Goal: Task Accomplishment & Management: Use online tool/utility

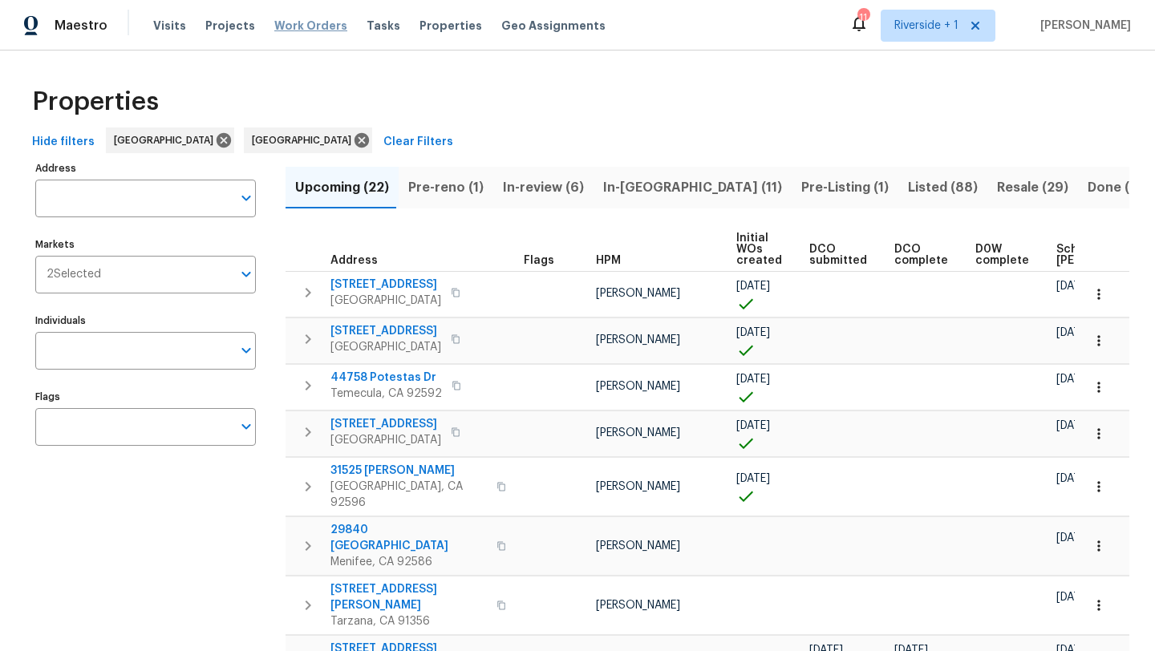
click at [261, 30] on div "Visits Projects Work Orders Tasks Properties Geo Assignments" at bounding box center [389, 26] width 472 height 32
click at [275, 27] on span "Work Orders" at bounding box center [310, 26] width 73 height 16
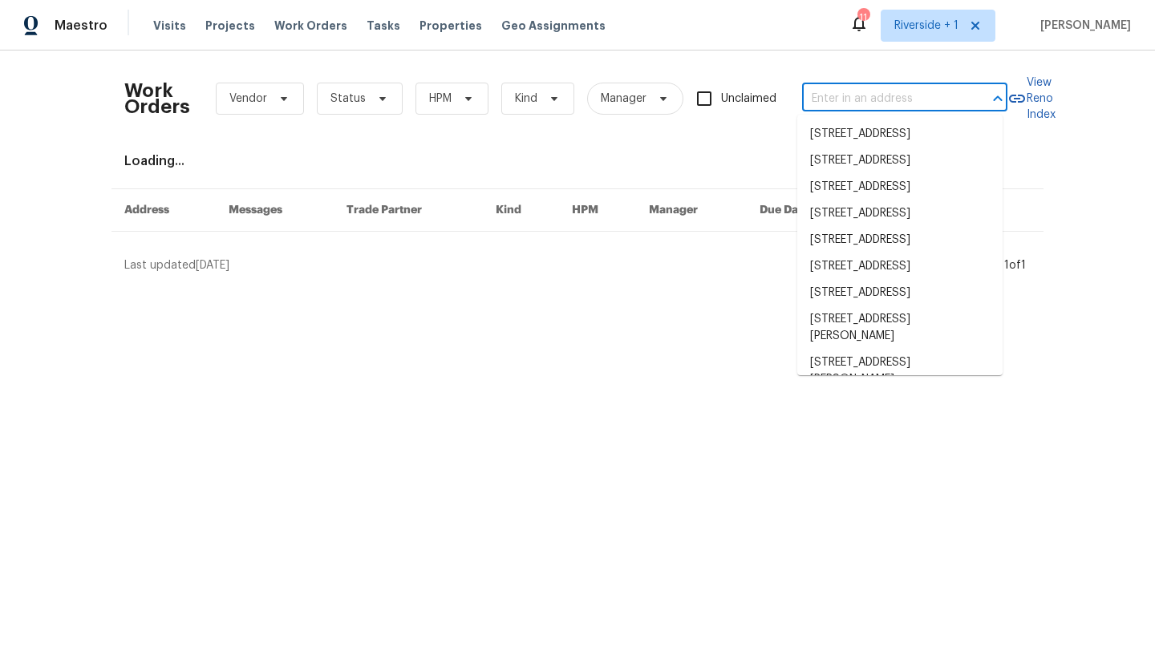
click at [872, 96] on input "text" at bounding box center [882, 99] width 160 height 25
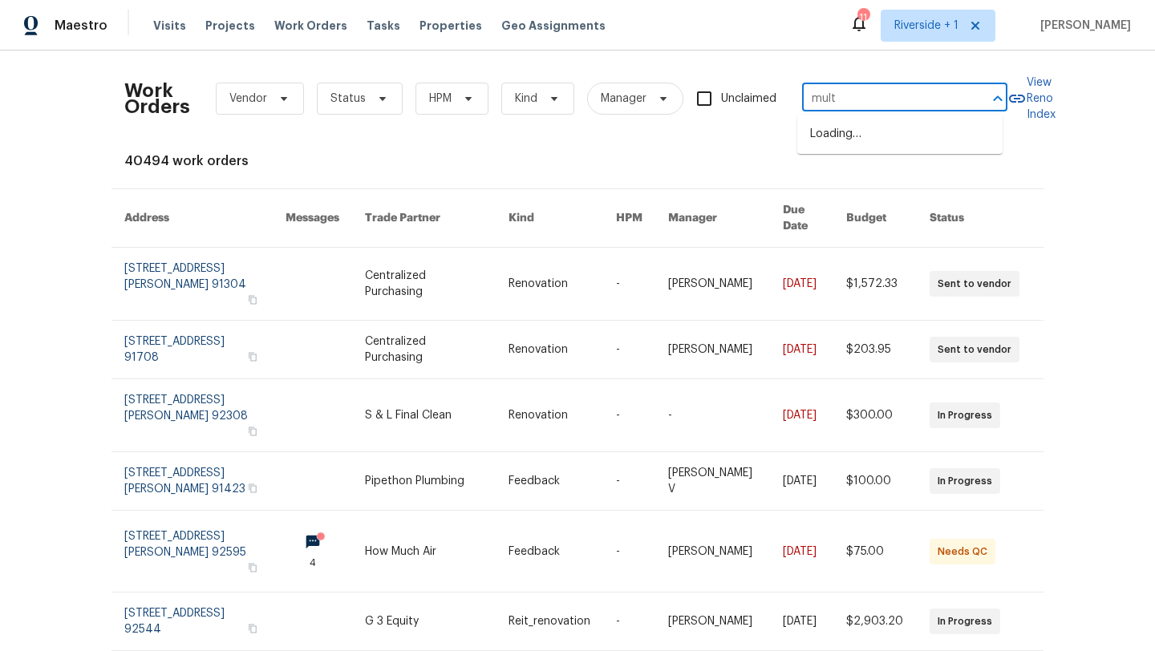
type input "multi"
click at [839, 129] on li "3600 Multiview Dr, Los Angeles, CA 90068" at bounding box center [899, 134] width 205 height 26
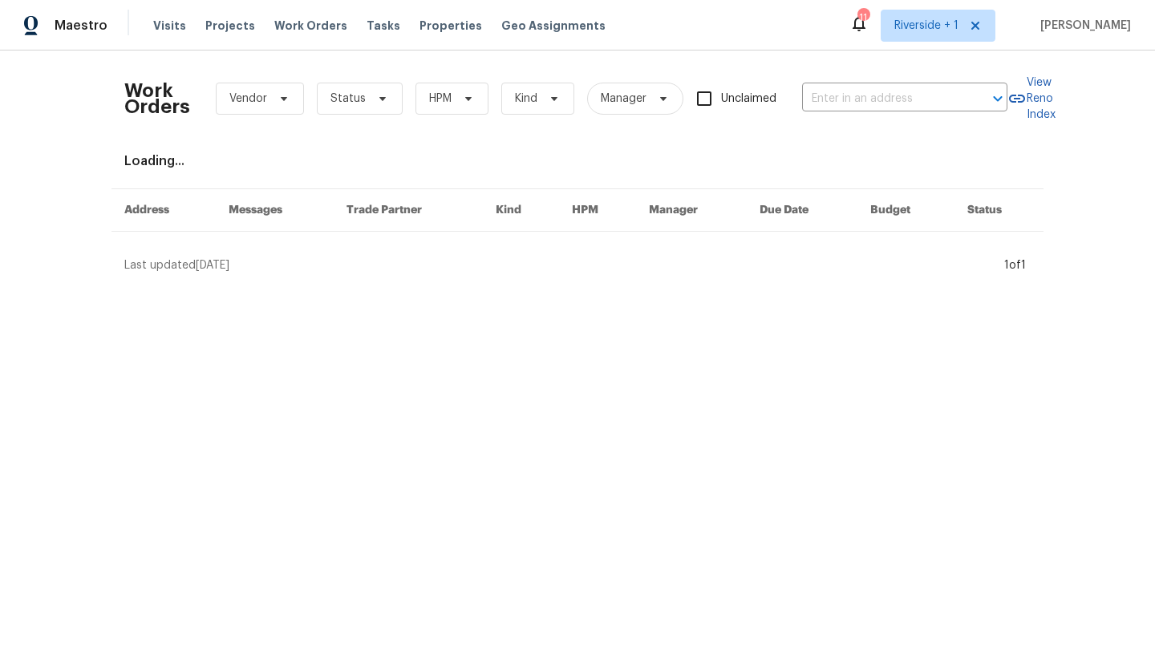
type input "3600 Multiview Dr, Los Angeles, CA 90068"
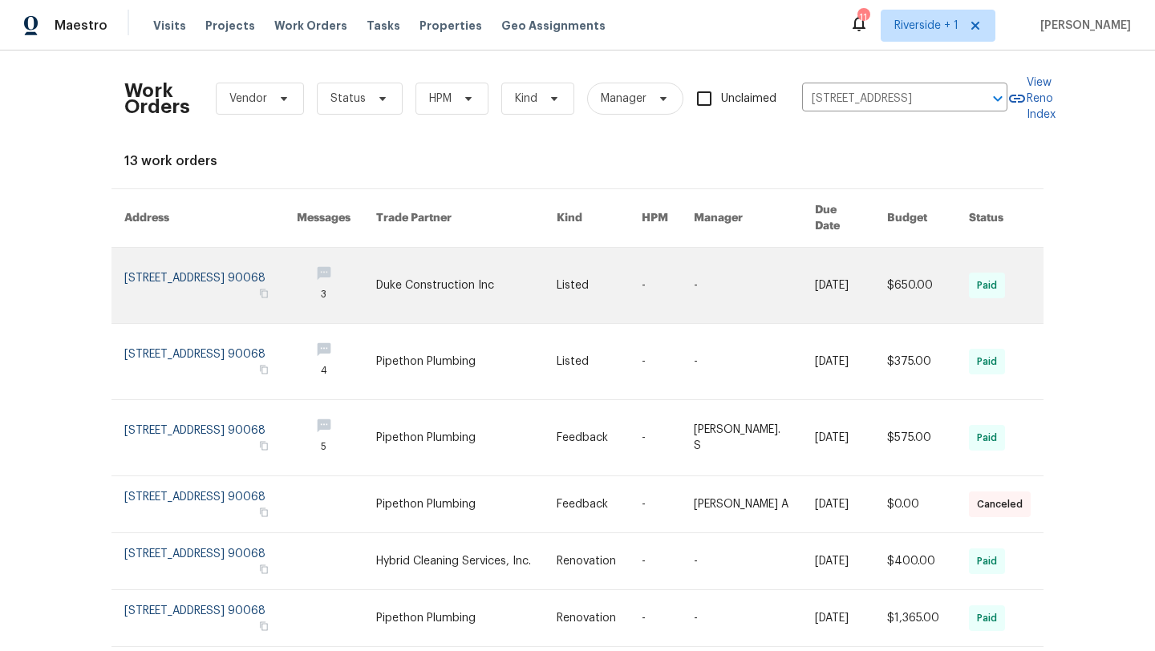
click at [170, 257] on link at bounding box center [210, 285] width 172 height 75
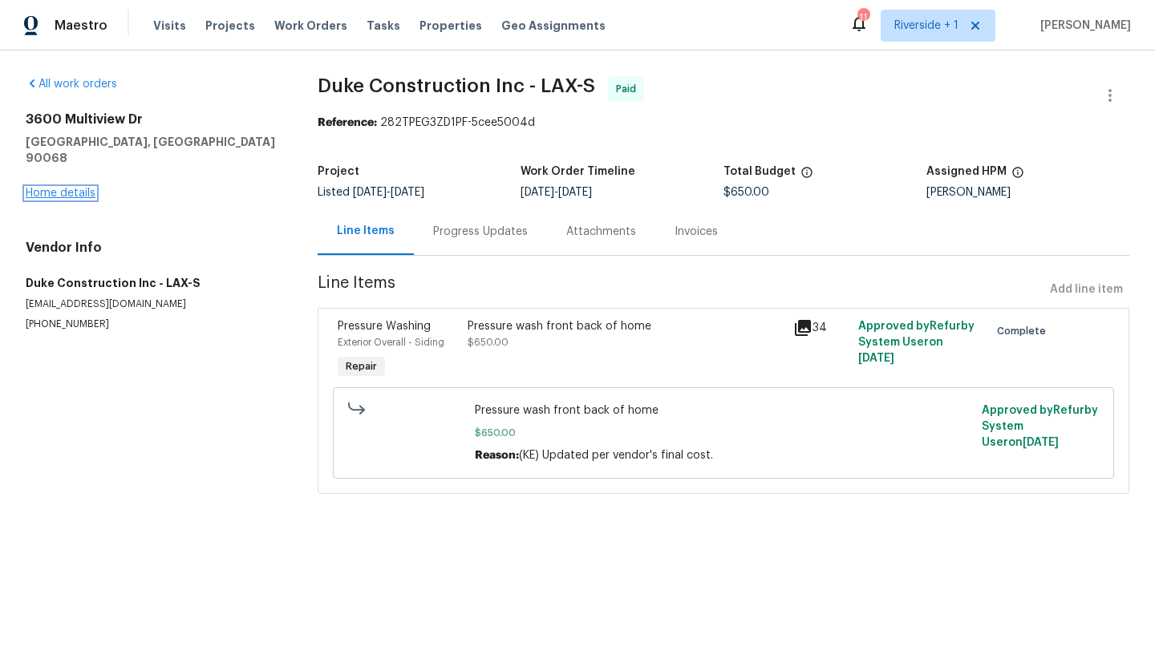
click at [49, 188] on link "Home details" at bounding box center [61, 193] width 70 height 11
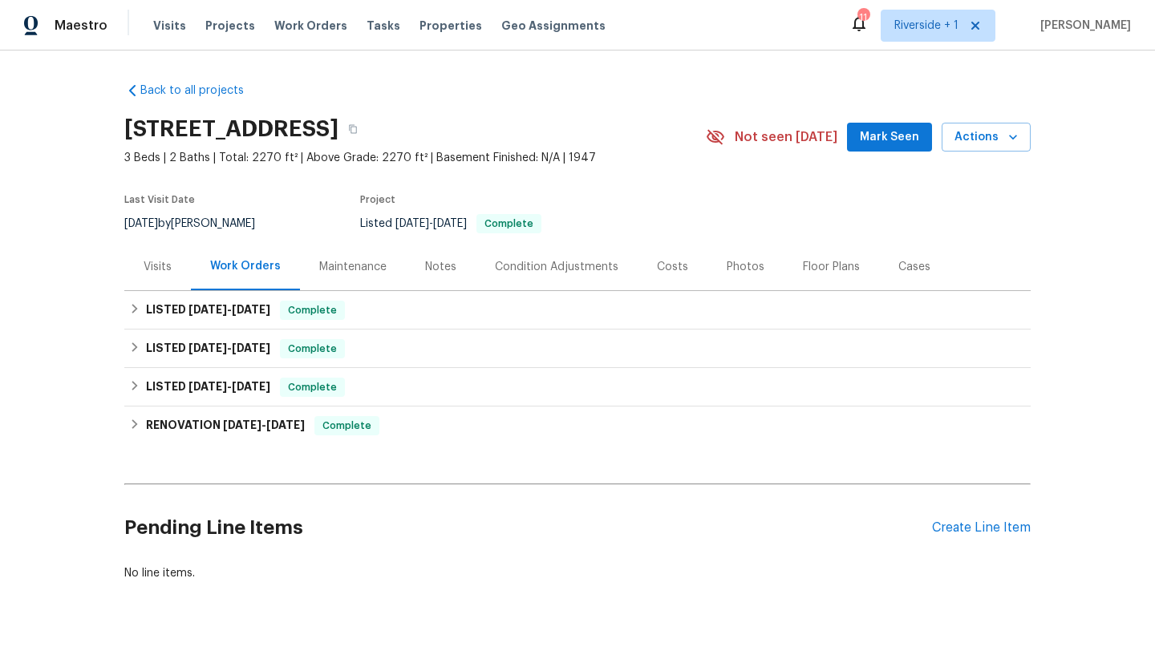
click at [153, 262] on div "Visits" at bounding box center [158, 267] width 28 height 16
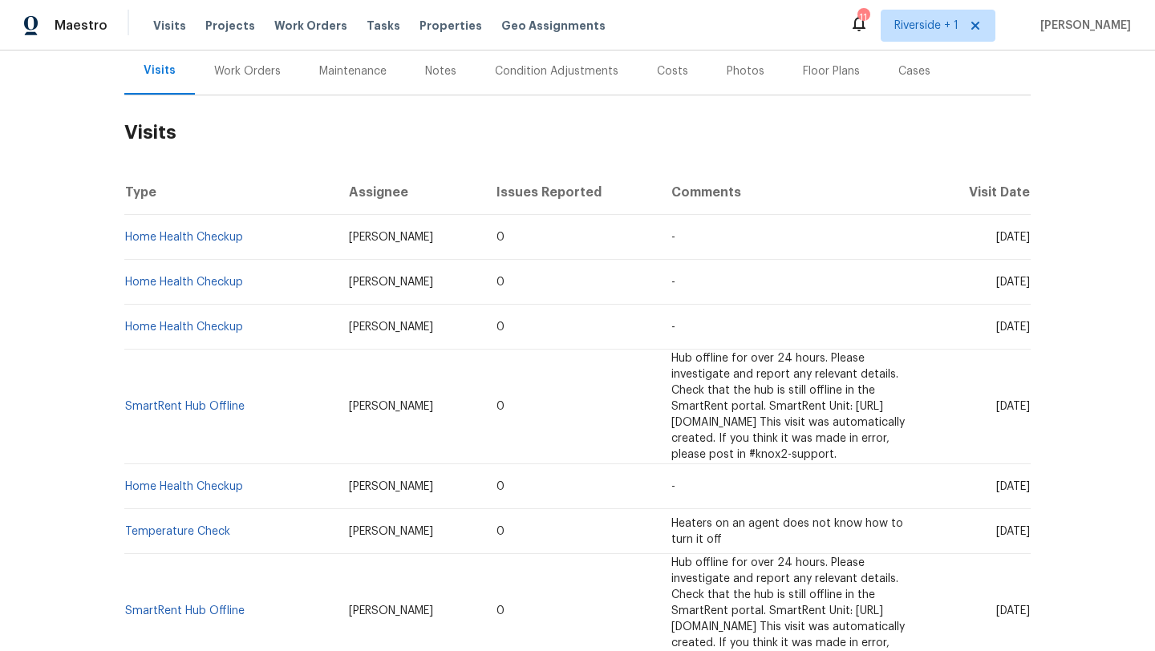
scroll to position [217, 0]
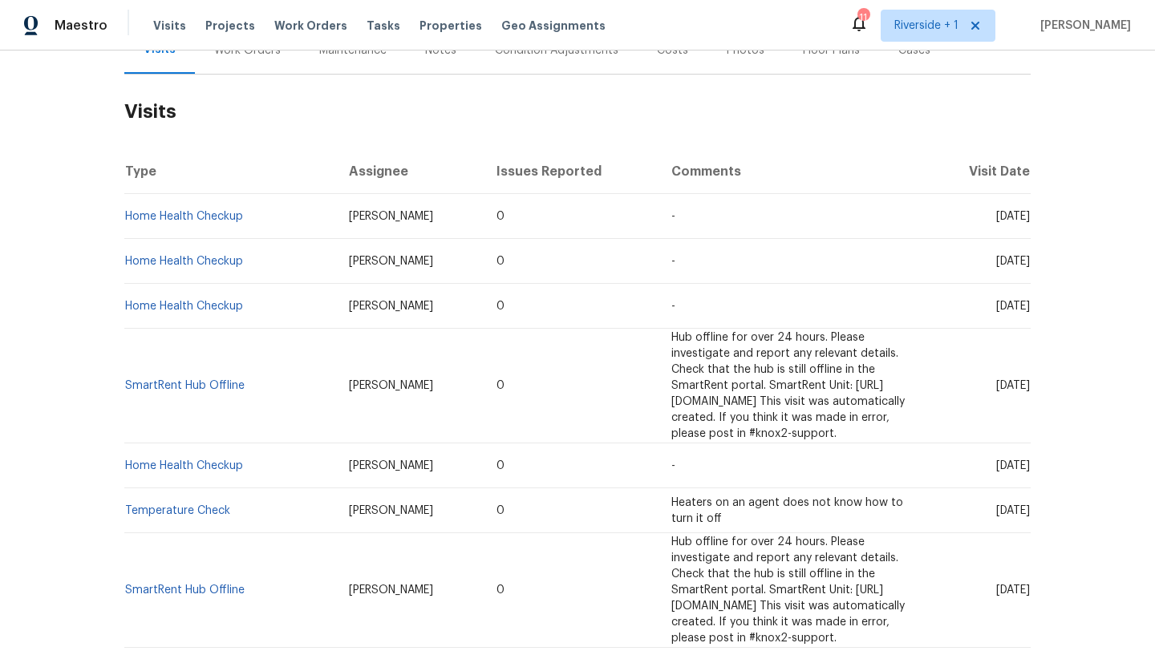
click at [253, 224] on td "Home Health Checkup" at bounding box center [230, 216] width 212 height 45
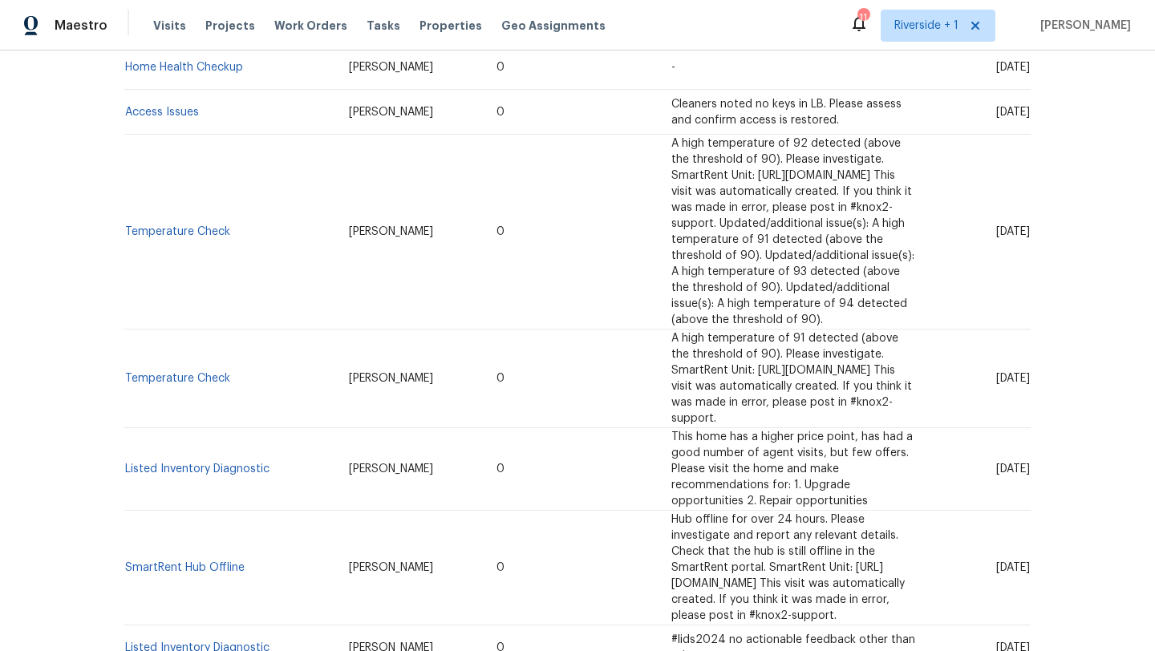
scroll to position [886, 0]
click at [671, 634] on span "#lids2024 no actionable feedback other than price" at bounding box center [793, 647] width 244 height 27
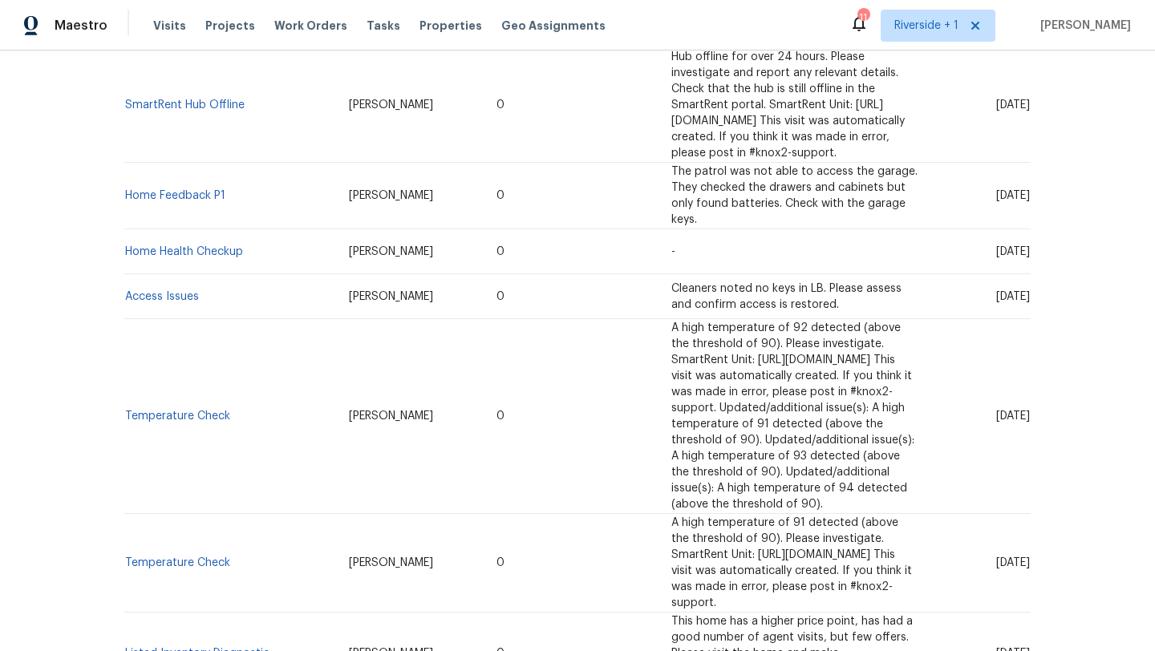
scroll to position [601, 0]
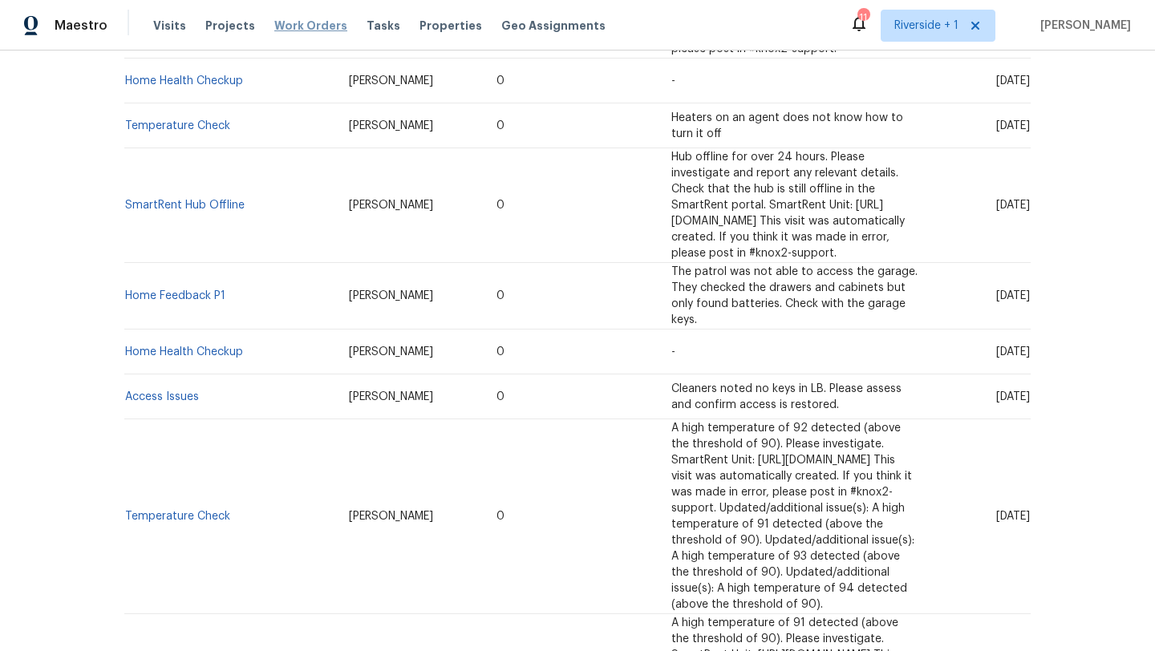
click at [319, 30] on span "Work Orders" at bounding box center [310, 26] width 73 height 16
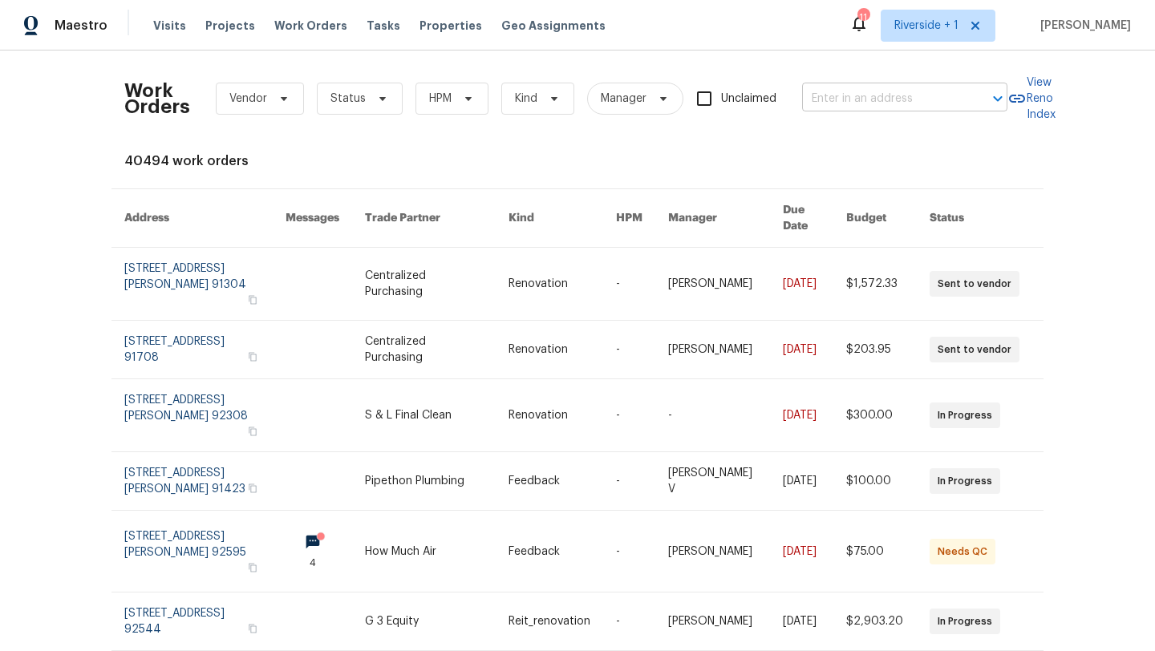
click at [901, 91] on input "text" at bounding box center [882, 99] width 160 height 25
type input "3987 nobel"
click at [947, 15] on span "Riverside + 1" at bounding box center [937, 26] width 115 height 32
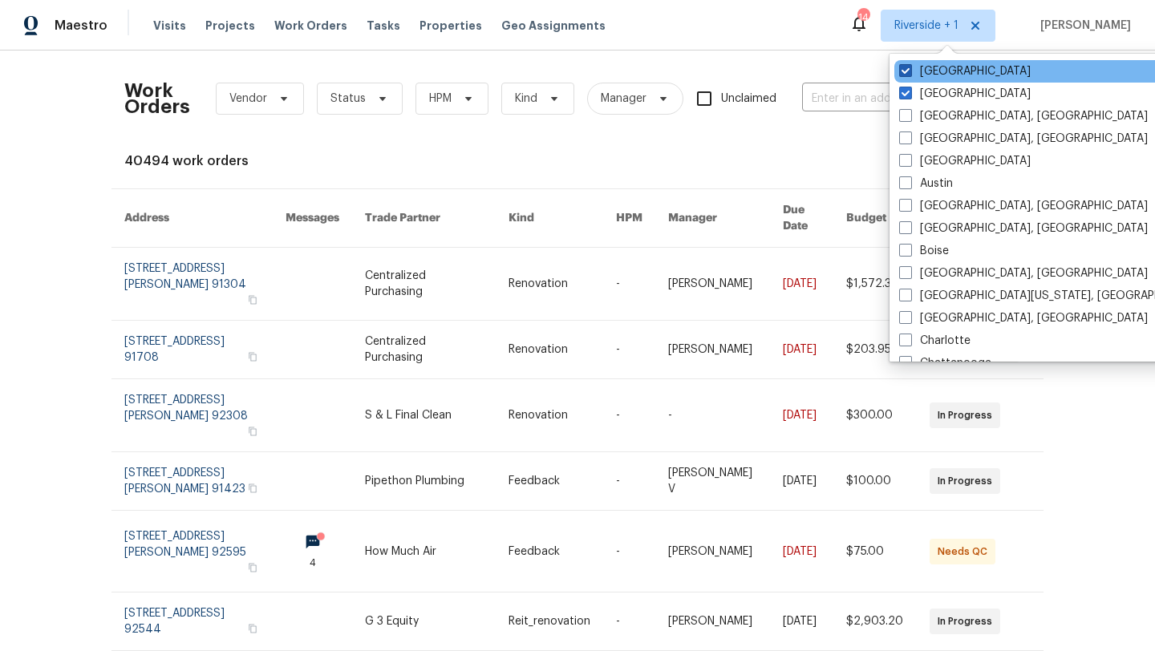
click at [901, 68] on span at bounding box center [905, 70] width 13 height 13
click at [901, 68] on input "[GEOGRAPHIC_DATA]" at bounding box center [904, 68] width 10 height 10
checkbox input "false"
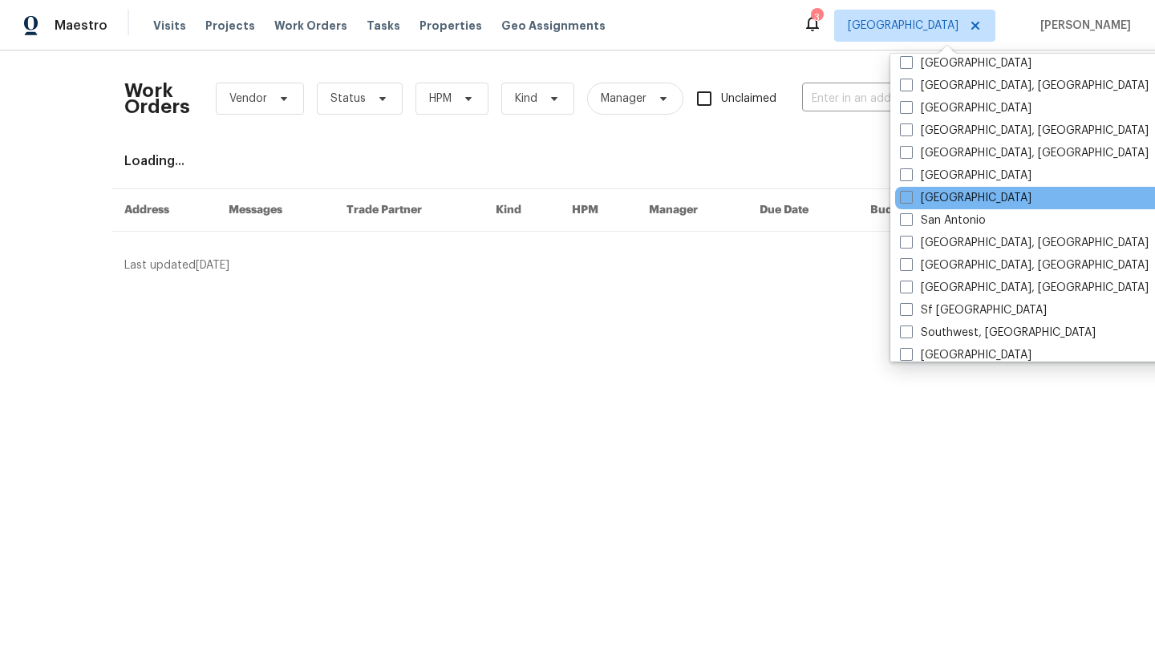
scroll to position [1075, 0]
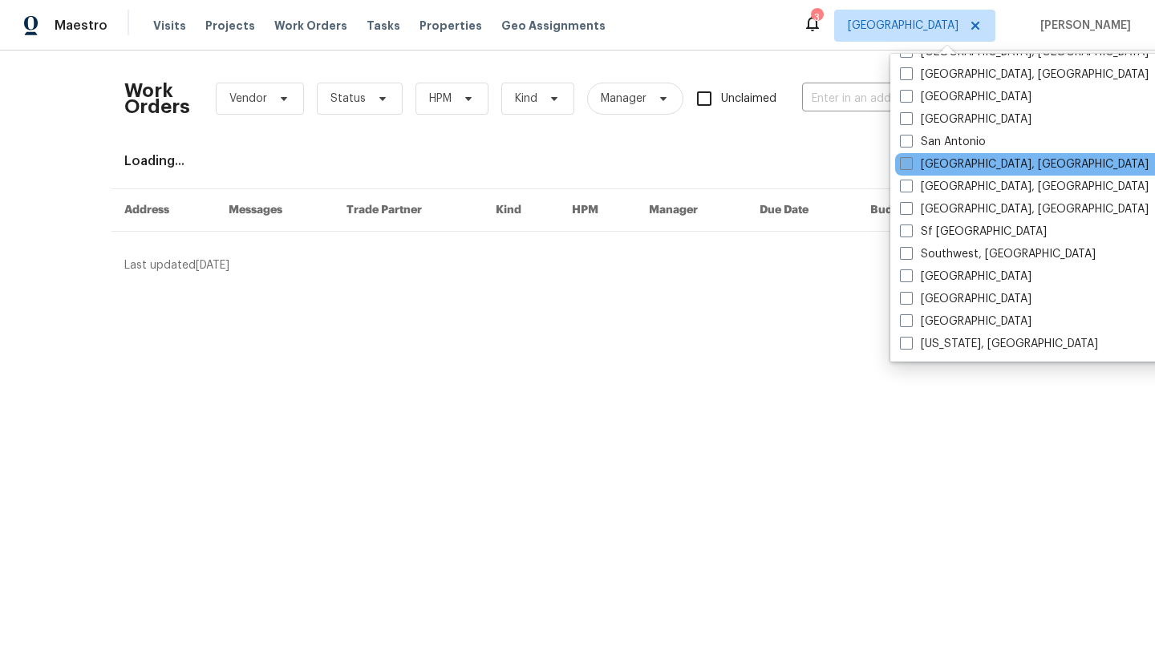
click at [901, 168] on span at bounding box center [906, 163] width 13 height 13
click at [901, 167] on input "San Diego, CA" at bounding box center [905, 161] width 10 height 10
checkbox input "true"
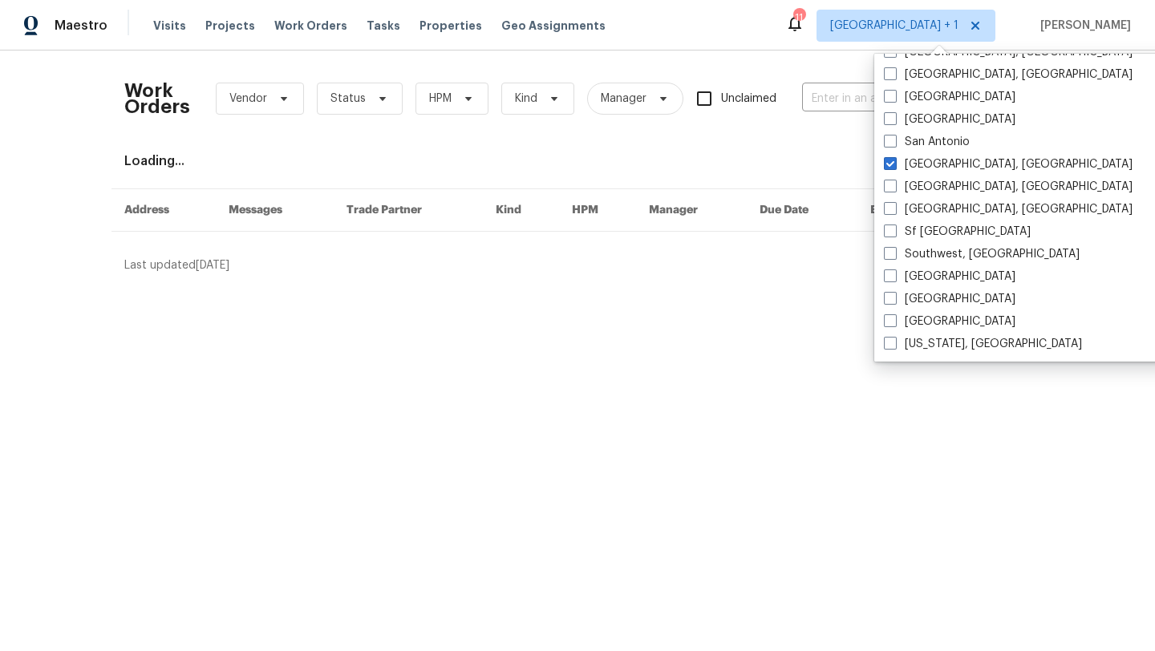
click at [759, 60] on div "Work Orders Vendor Status HPM Kind Manager Unclaimed ​ View Reno Index Loading.…" at bounding box center [577, 169] width 1155 height 236
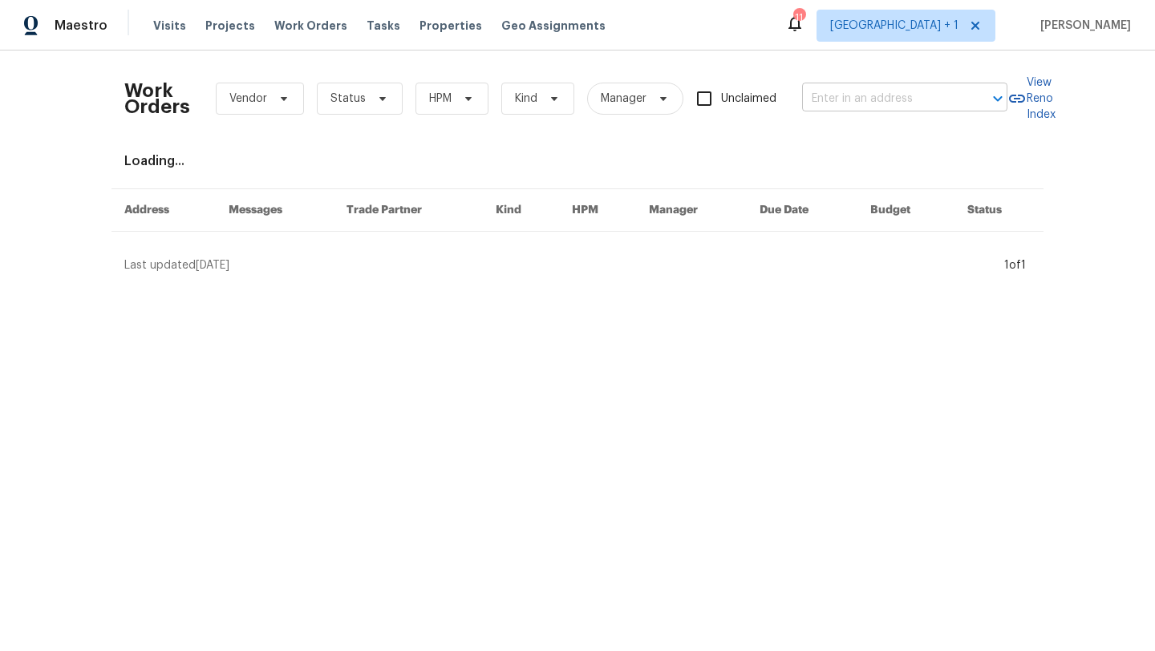
click at [824, 102] on input "text" at bounding box center [882, 99] width 160 height 25
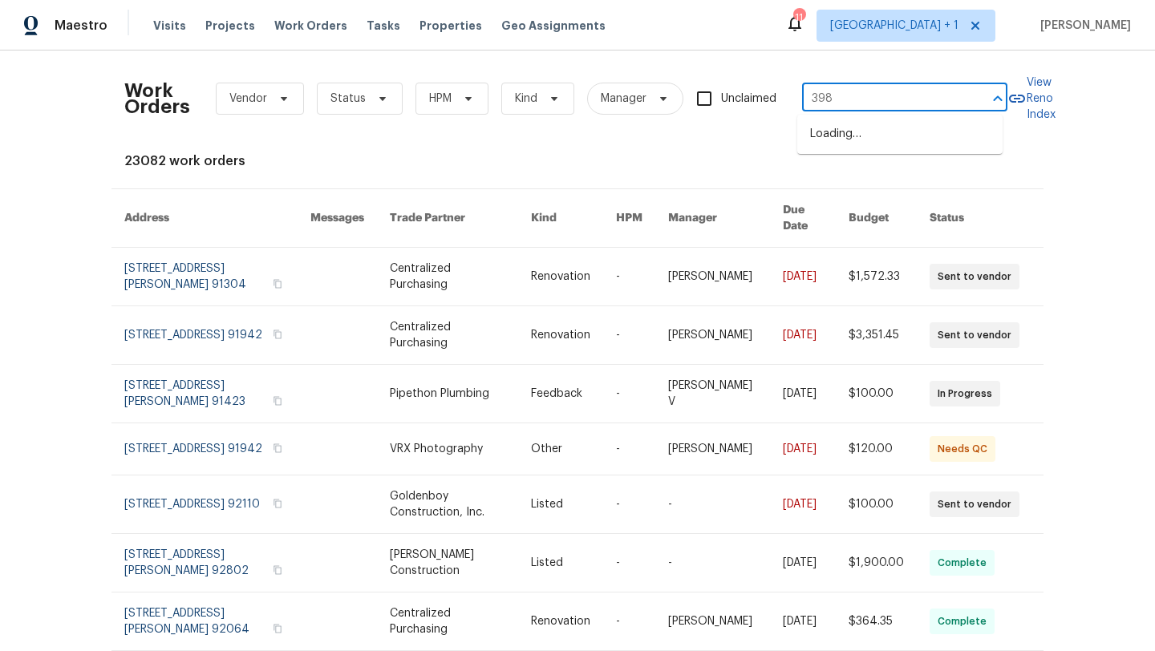
type input "3987"
click at [835, 135] on li "3987 Nobel Dr Unit 341, San Diego, CA 92122" at bounding box center [899, 134] width 205 height 26
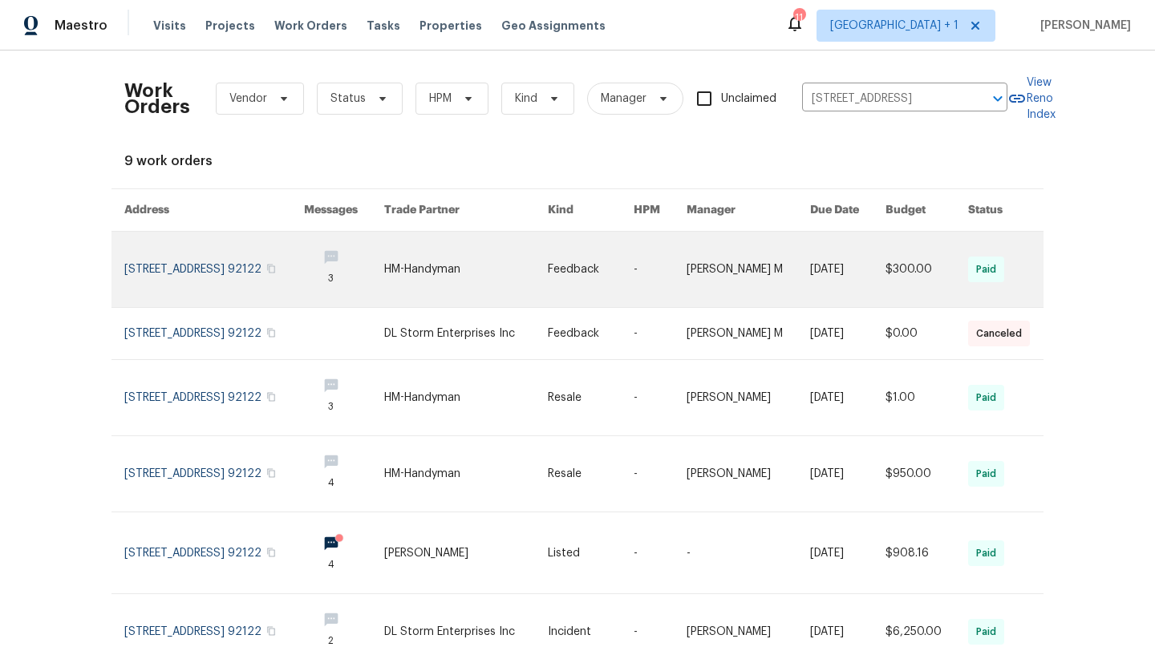
click at [142, 274] on link at bounding box center [214, 269] width 180 height 75
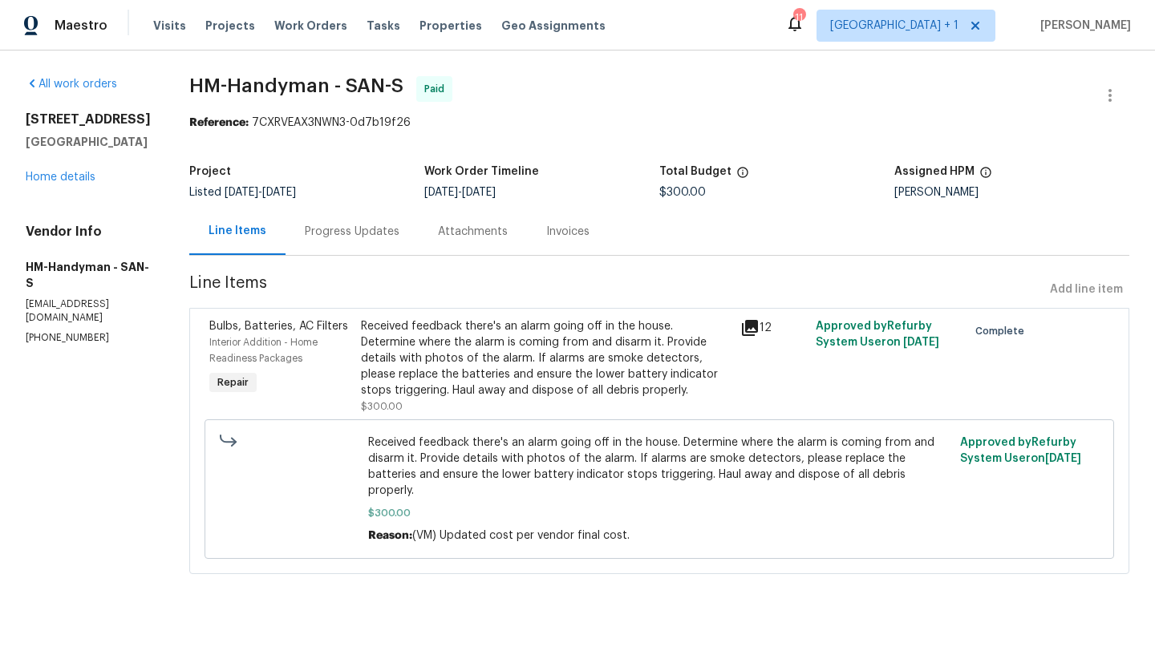
click at [65, 185] on div "3987 Nobel Dr Unit 341 San Diego, CA 92122 Home details" at bounding box center [88, 148] width 125 height 74
click at [65, 183] on link "Home details" at bounding box center [61, 177] width 70 height 11
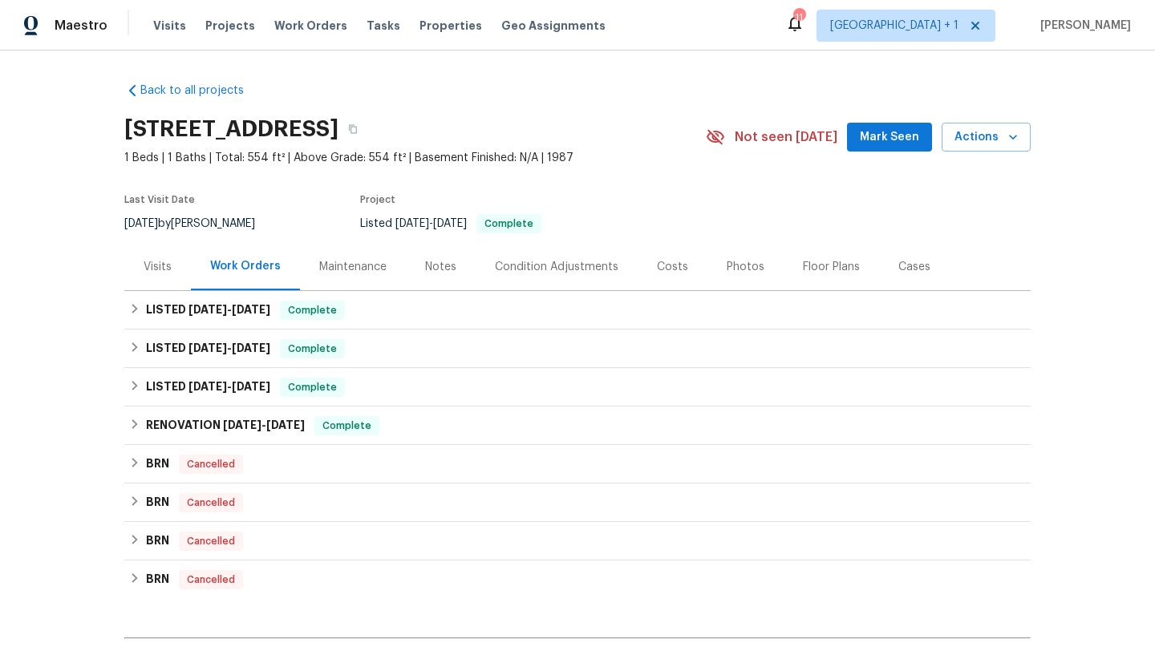
click at [145, 265] on div "Visits" at bounding box center [158, 267] width 28 height 16
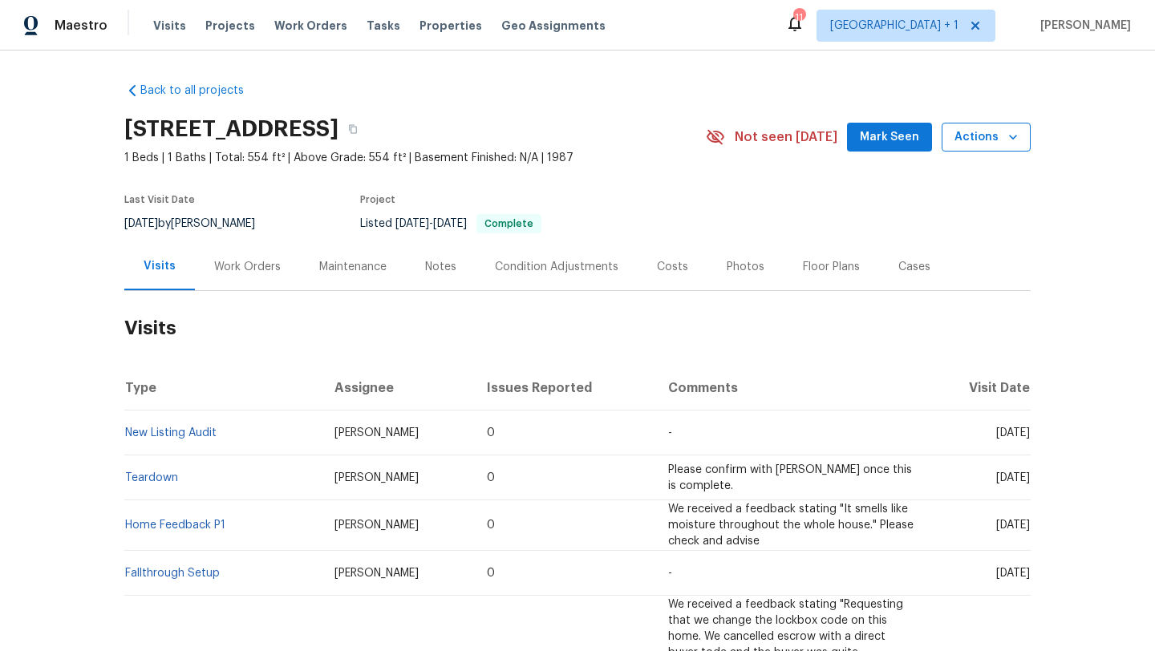
click at [977, 139] on span "Actions" at bounding box center [985, 138] width 63 height 20
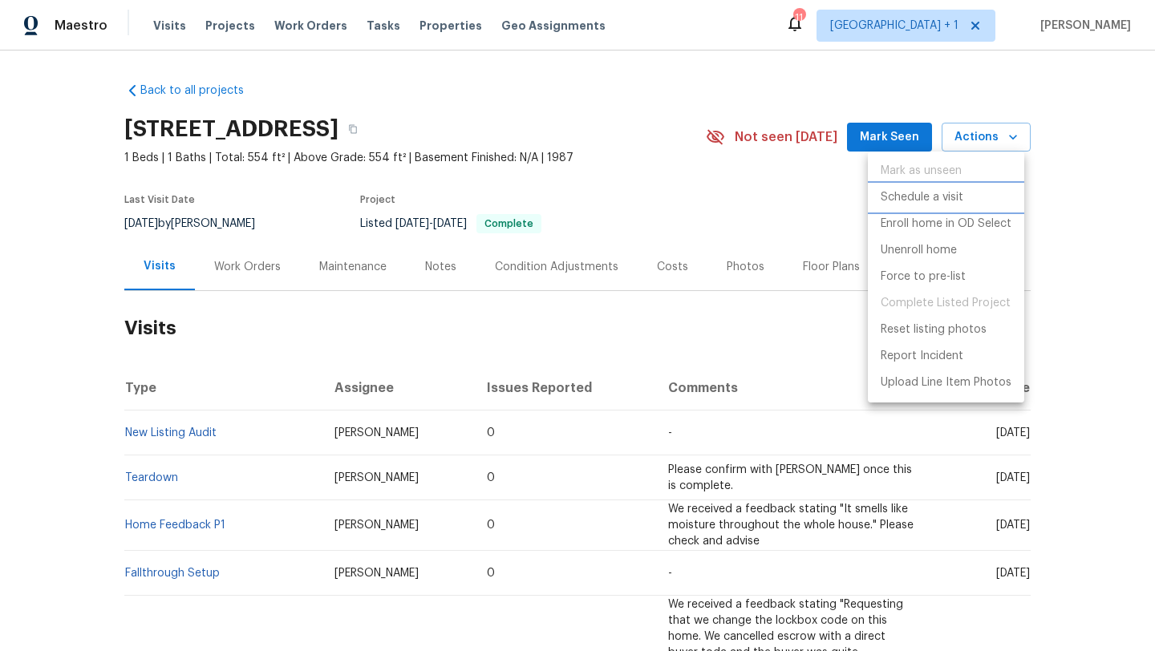
click at [909, 196] on p "Schedule a visit" at bounding box center [921, 197] width 83 height 17
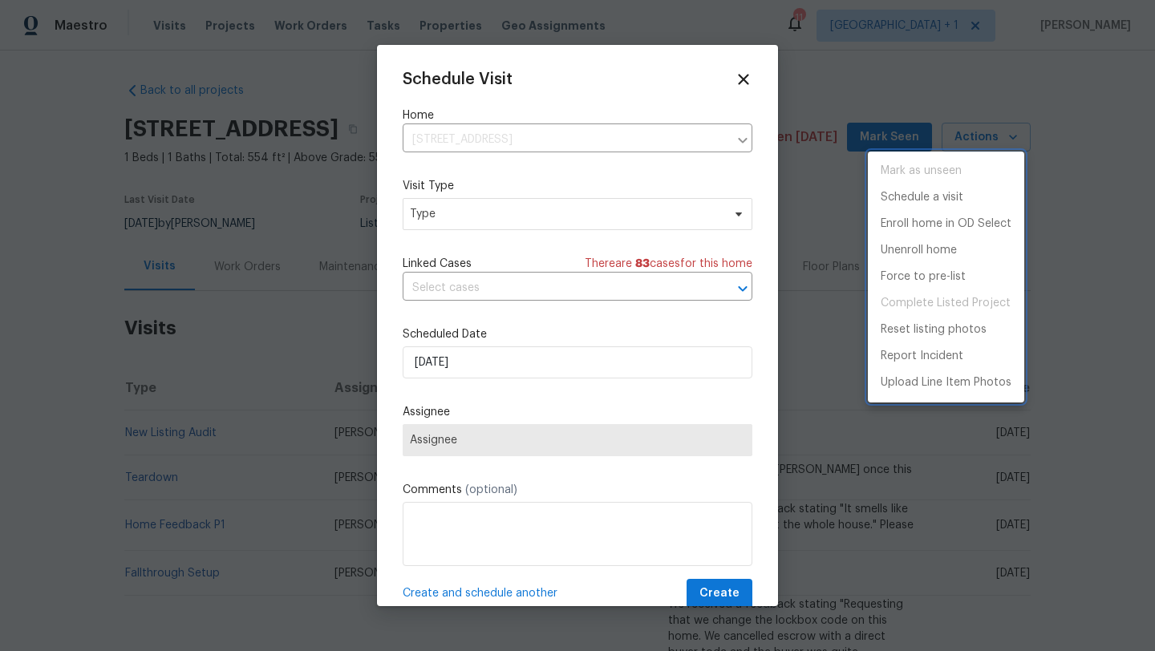
click at [446, 203] on div at bounding box center [577, 325] width 1155 height 651
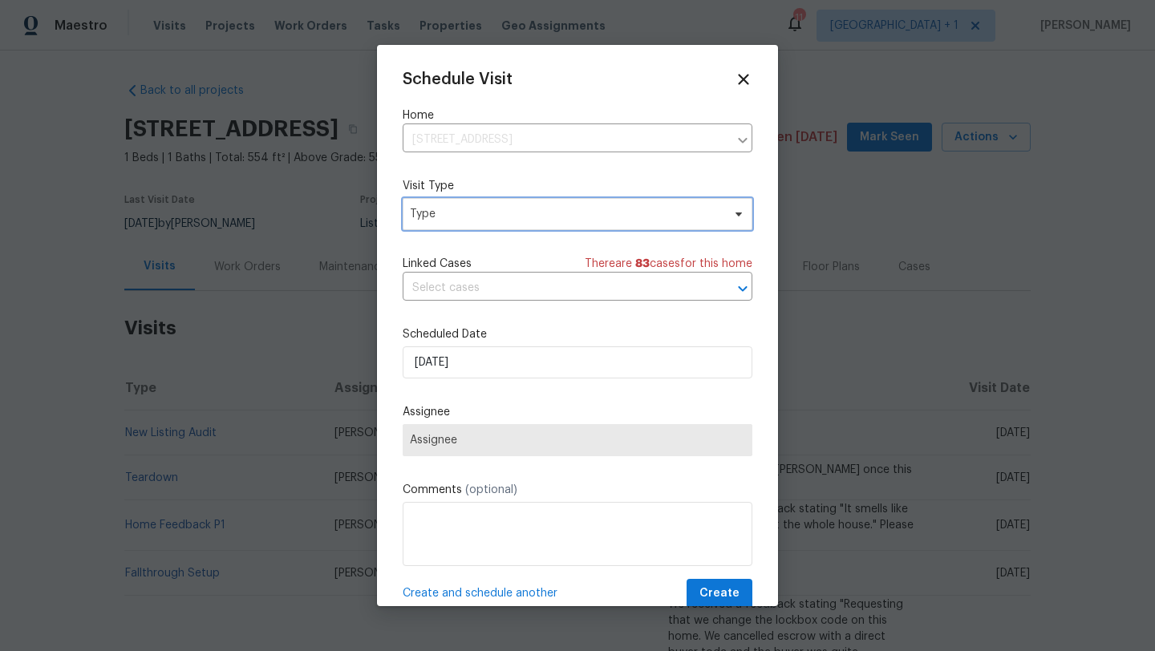
click at [459, 213] on span "Type" at bounding box center [566, 214] width 312 height 16
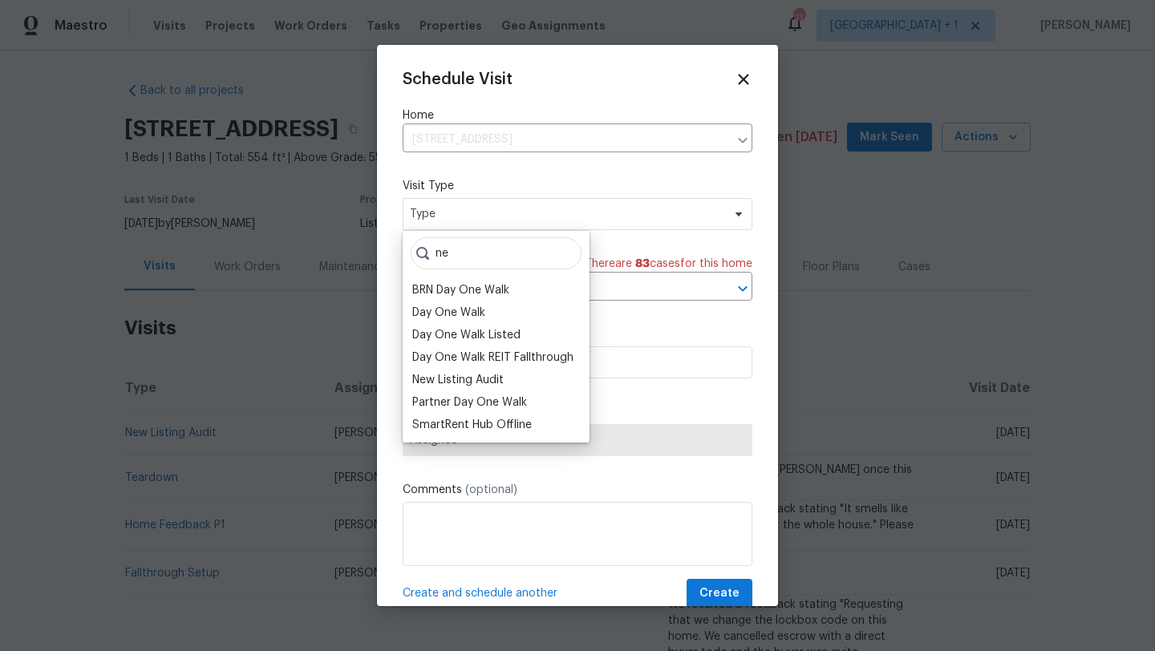
type input "n"
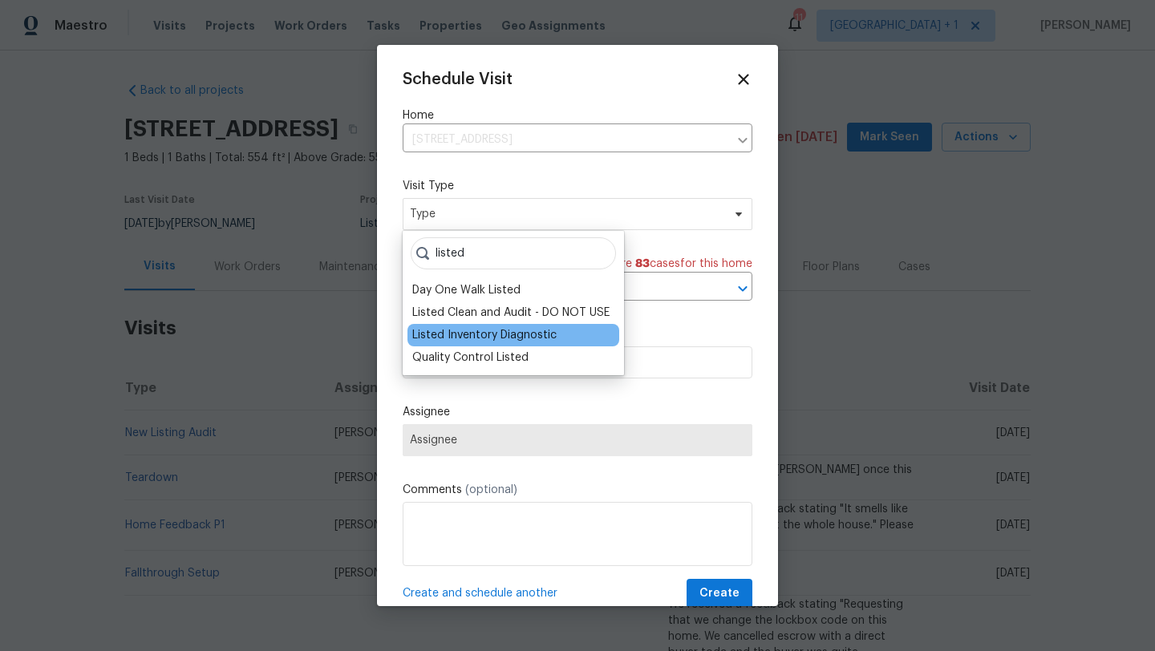
type input "listed"
click at [496, 336] on div "Listed Inventory Diagnostic" at bounding box center [484, 335] width 144 height 16
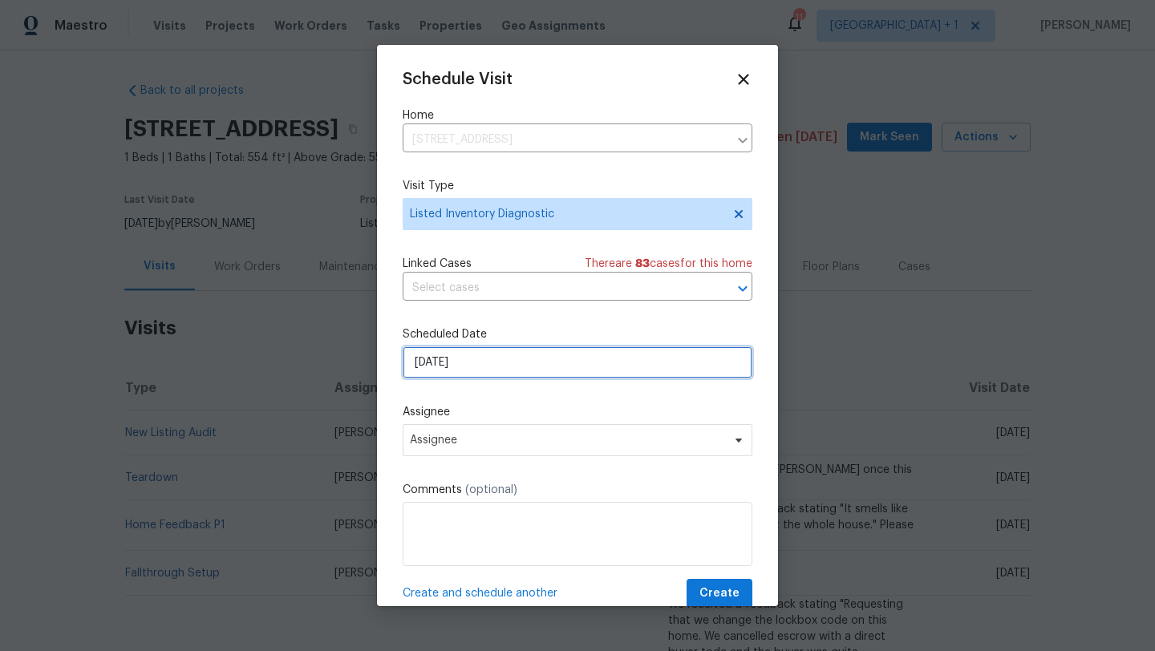
click at [512, 374] on input "8/21/2025" at bounding box center [578, 362] width 350 height 32
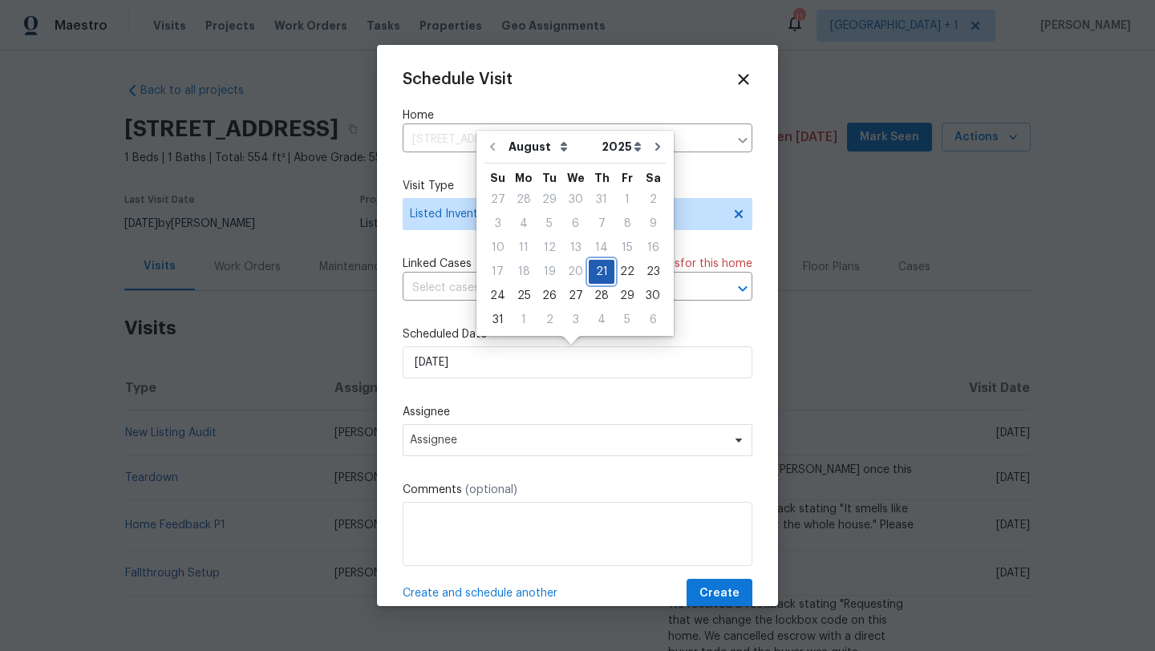
click at [590, 274] on div "21" at bounding box center [602, 272] width 26 height 22
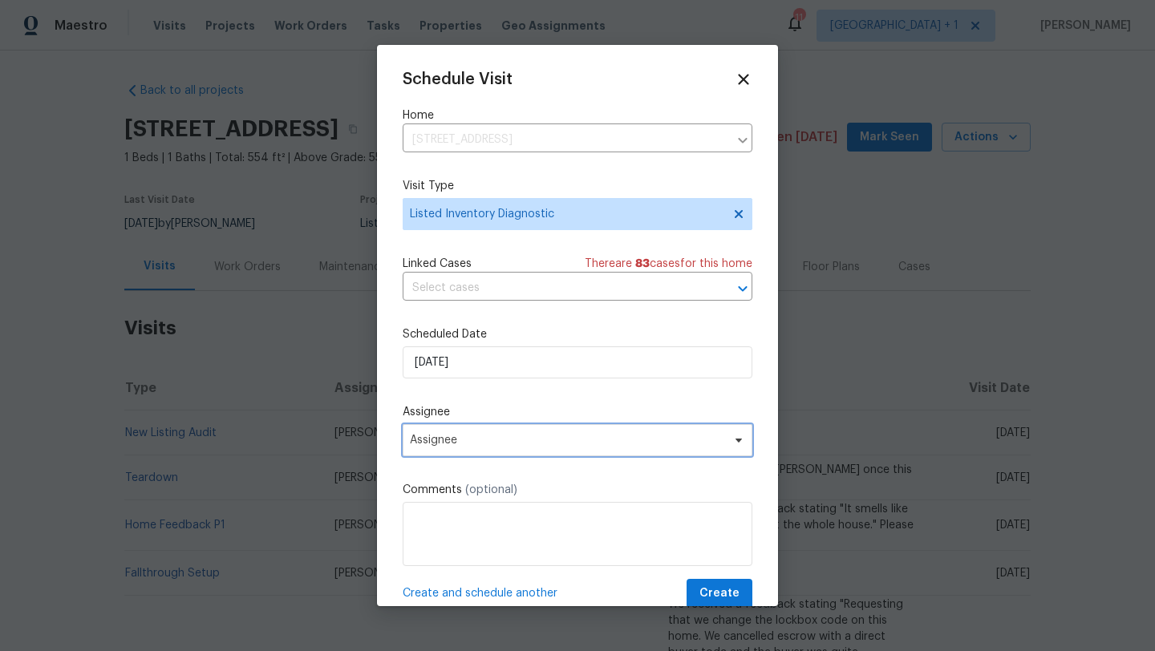
click at [561, 443] on span "Assignee" at bounding box center [567, 440] width 314 height 13
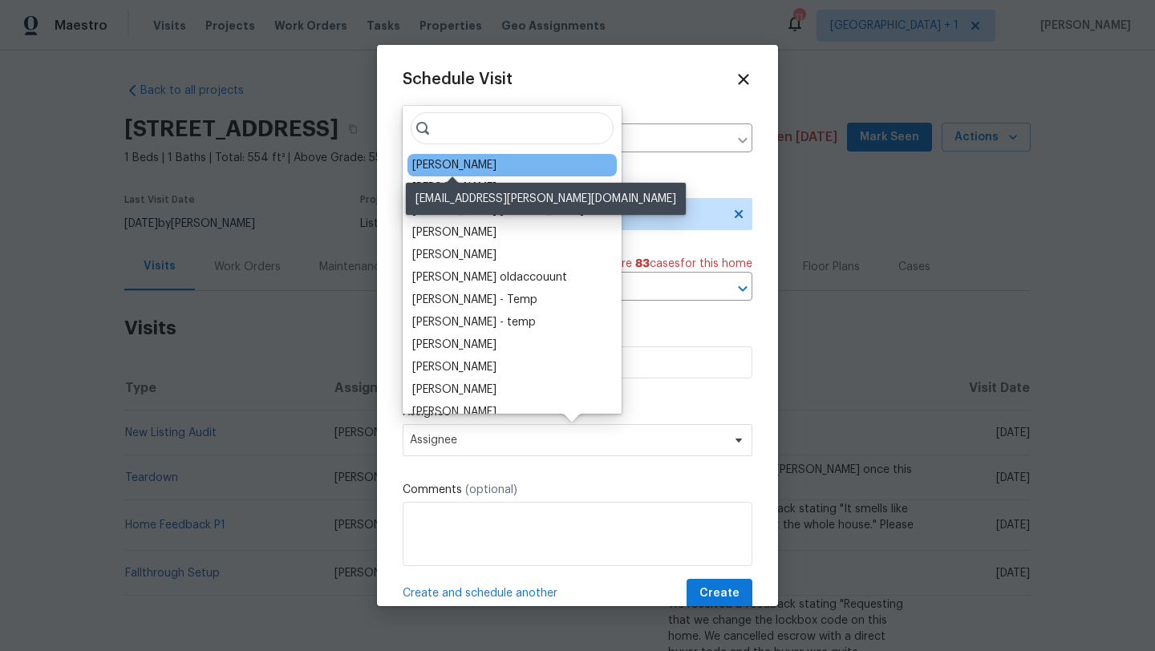
click at [433, 161] on div "[PERSON_NAME]" at bounding box center [454, 165] width 84 height 16
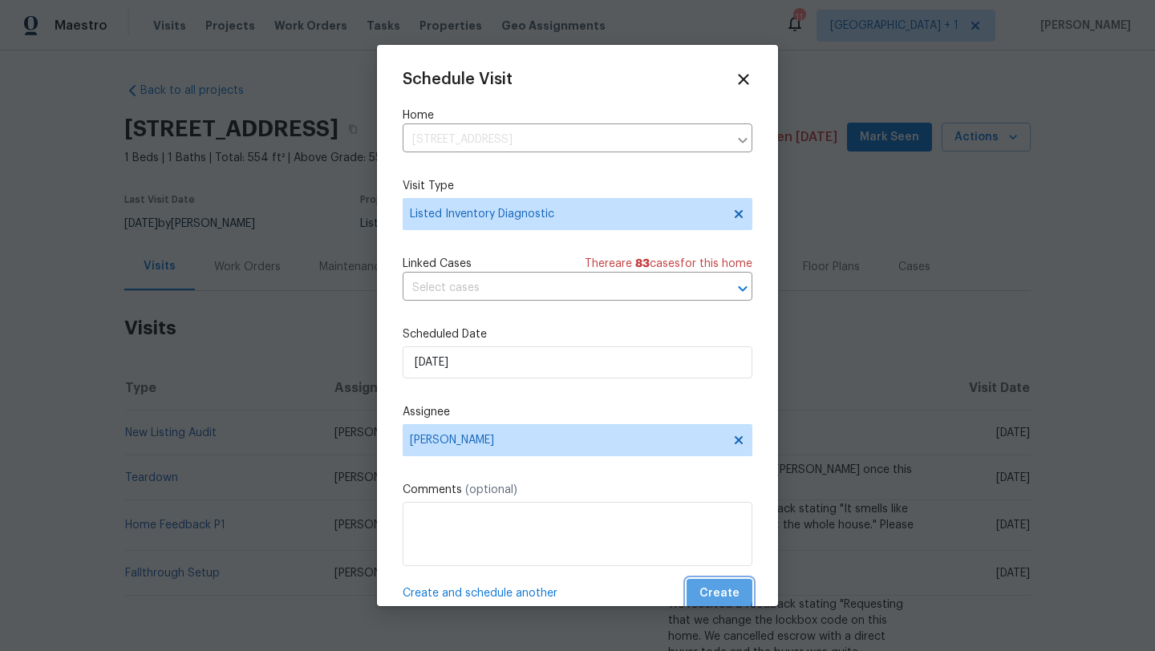
click at [701, 590] on span "Create" at bounding box center [719, 594] width 40 height 20
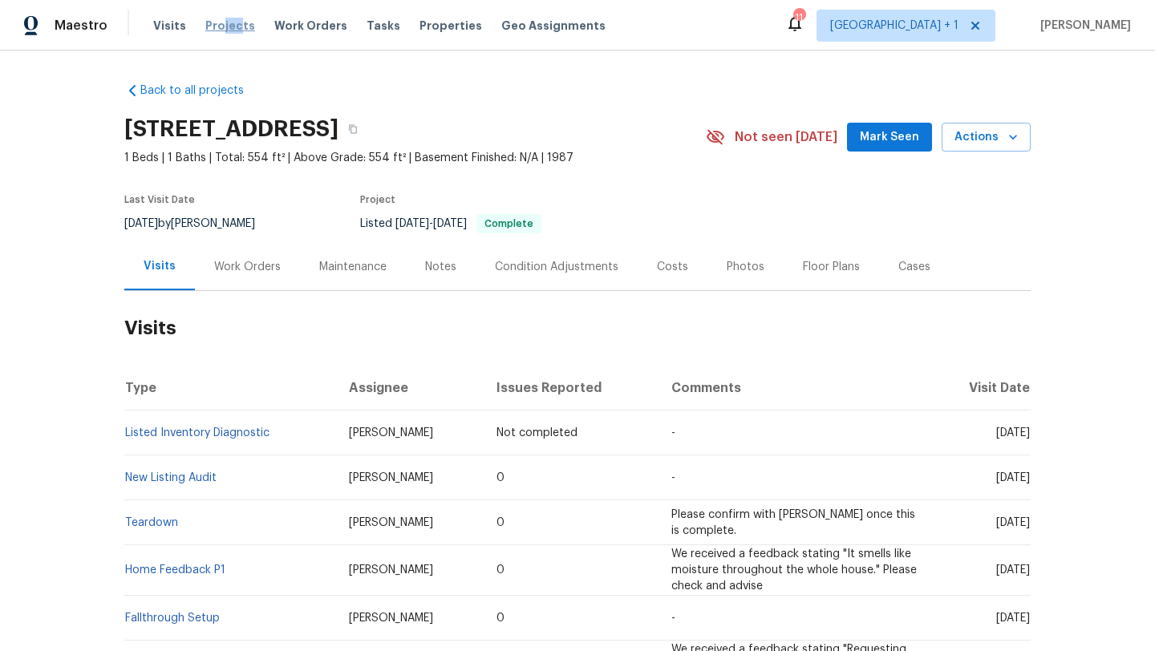
drag, startPoint x: 217, startPoint y: 24, endPoint x: 234, endPoint y: 23, distance: 17.7
click at [234, 23] on span "Projects" at bounding box center [230, 26] width 50 height 16
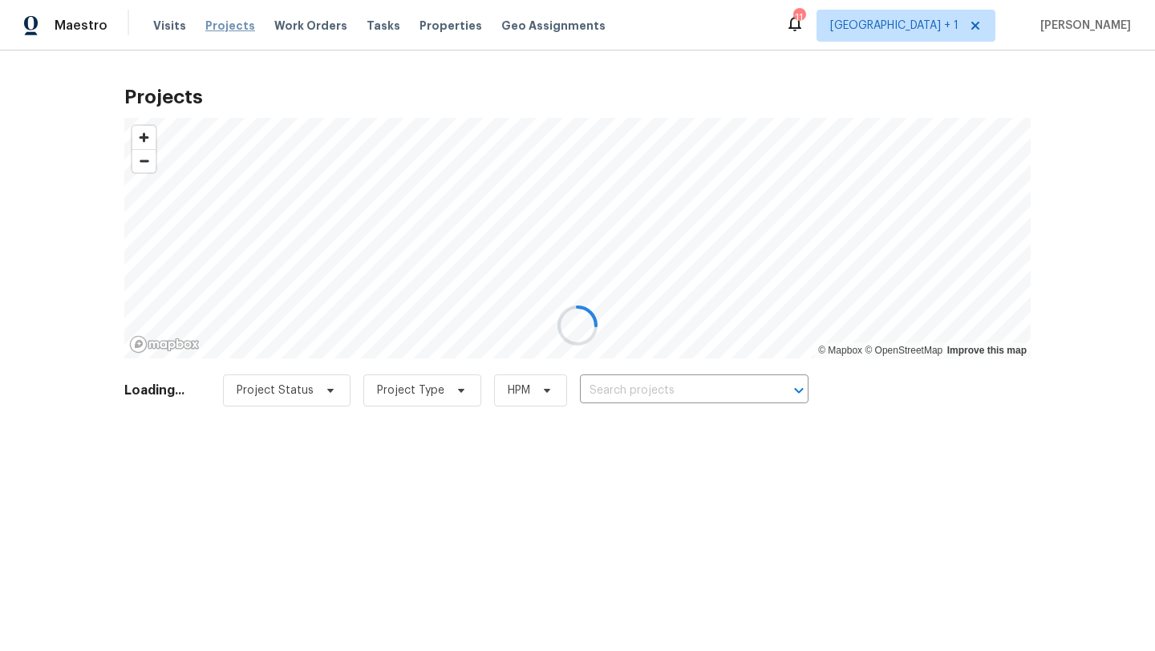
click at [296, 21] on div at bounding box center [577, 325] width 1155 height 651
click at [296, 26] on div at bounding box center [577, 325] width 1155 height 651
drag, startPoint x: 287, startPoint y: 31, endPoint x: 298, endPoint y: 134, distance: 103.2
click at [295, 107] on div at bounding box center [577, 325] width 1155 height 651
click at [292, 52] on div at bounding box center [577, 325] width 1155 height 651
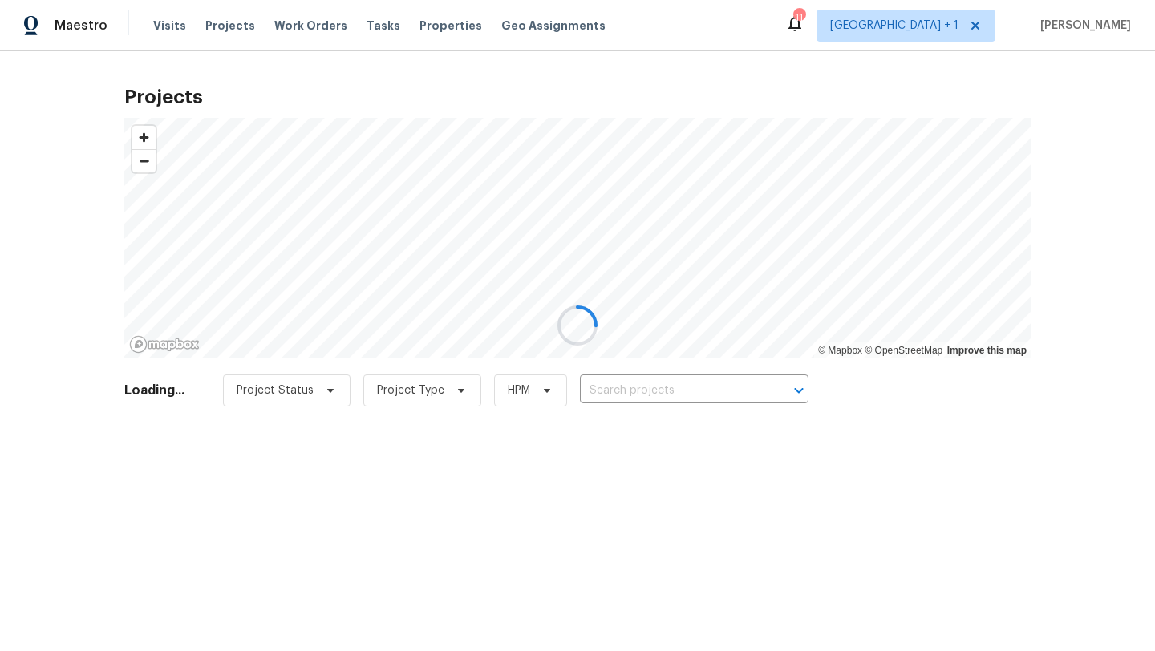
click at [299, 27] on div at bounding box center [577, 325] width 1155 height 651
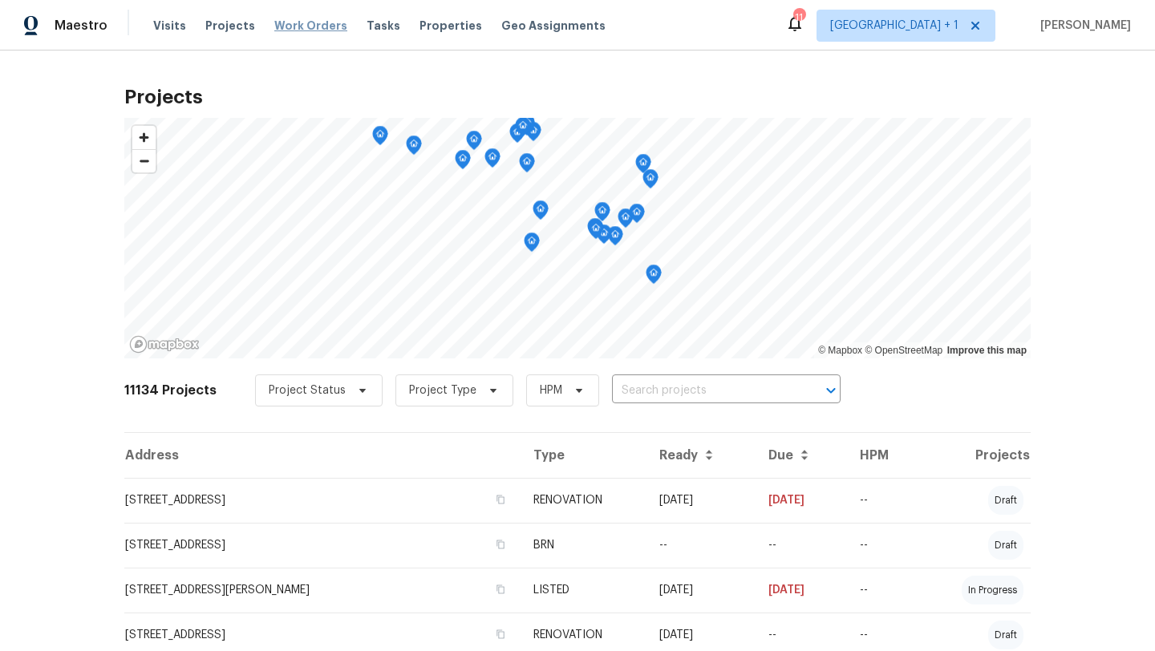
click at [290, 20] on span "Work Orders" at bounding box center [310, 26] width 73 height 16
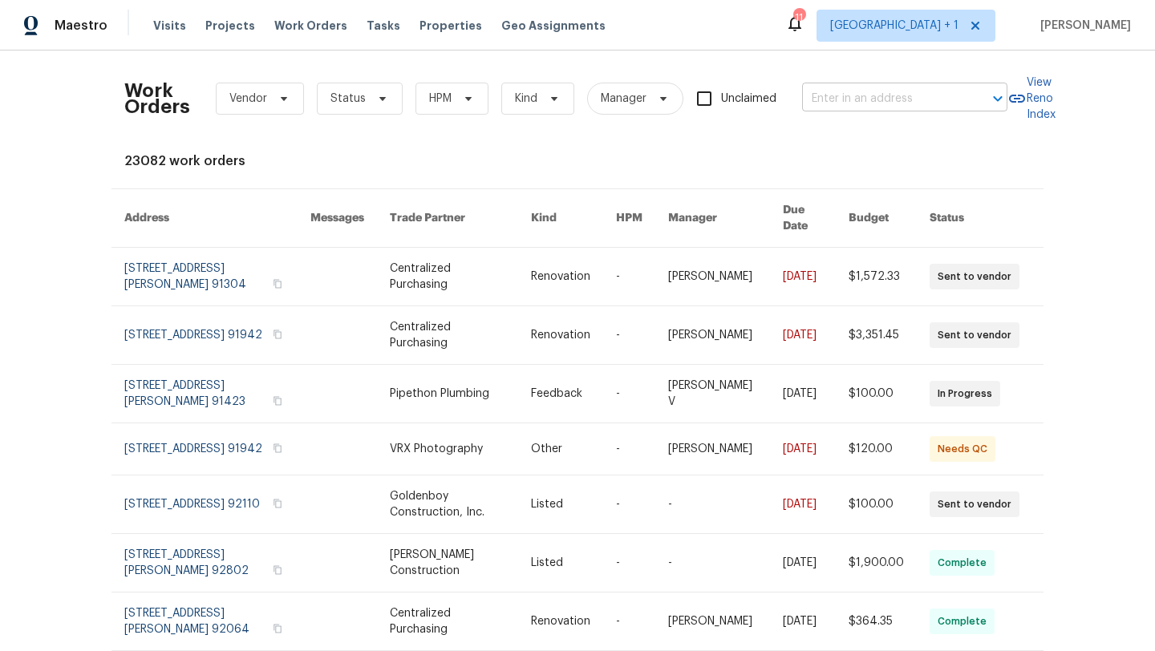
click at [893, 96] on input "text" at bounding box center [882, 99] width 160 height 25
type input "7365"
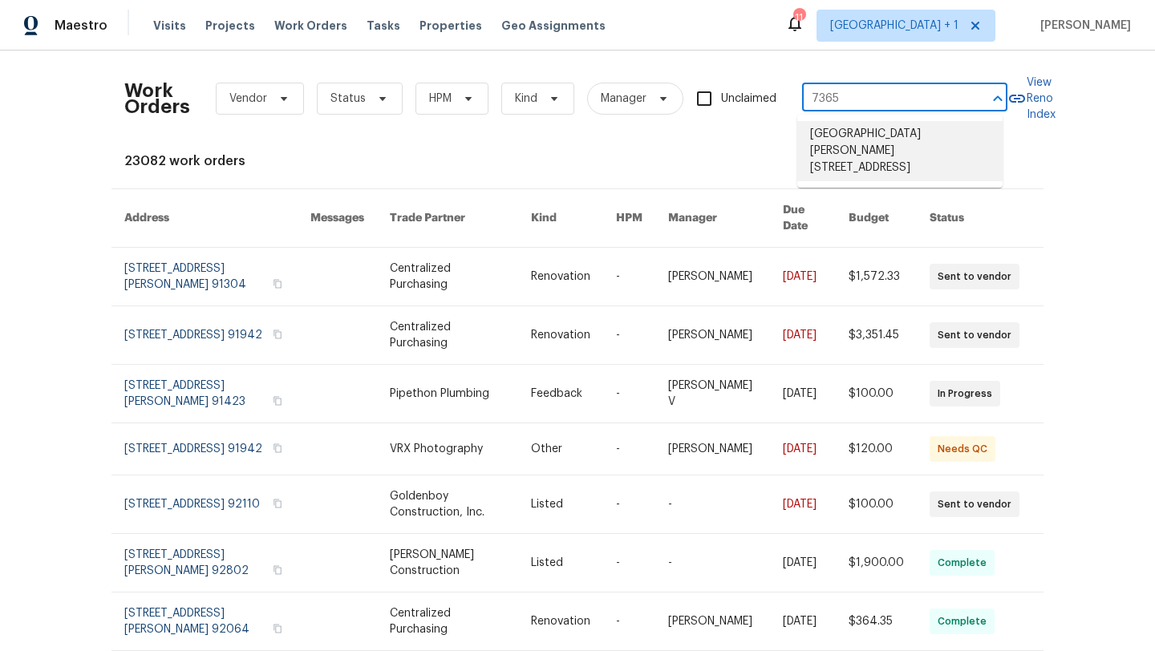
click at [891, 125] on li "7365 Calle Cristobal Unit 197, San Diego, CA 92126" at bounding box center [899, 151] width 205 height 60
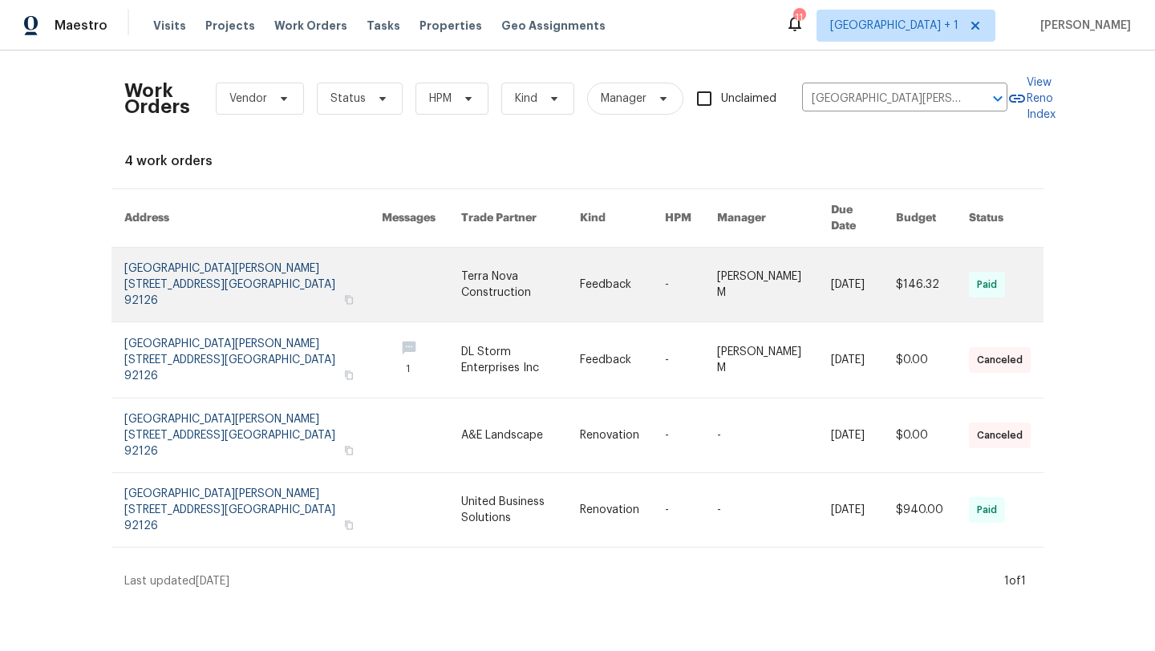
click at [186, 269] on link at bounding box center [252, 285] width 257 height 74
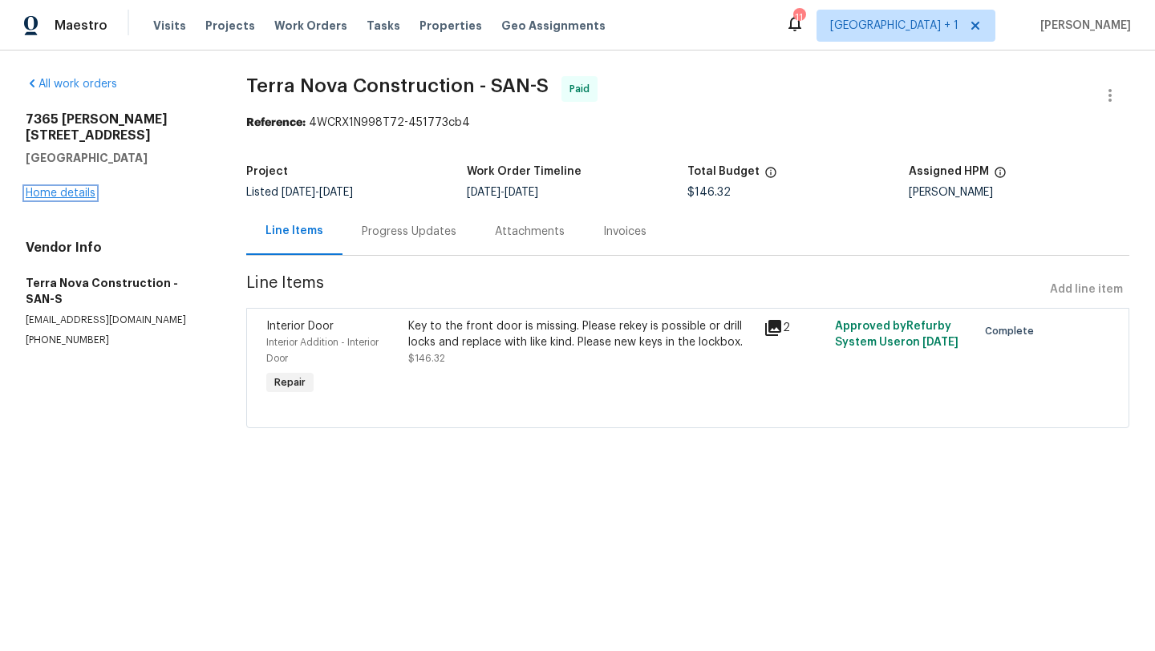
click at [76, 188] on link "Home details" at bounding box center [61, 193] width 70 height 11
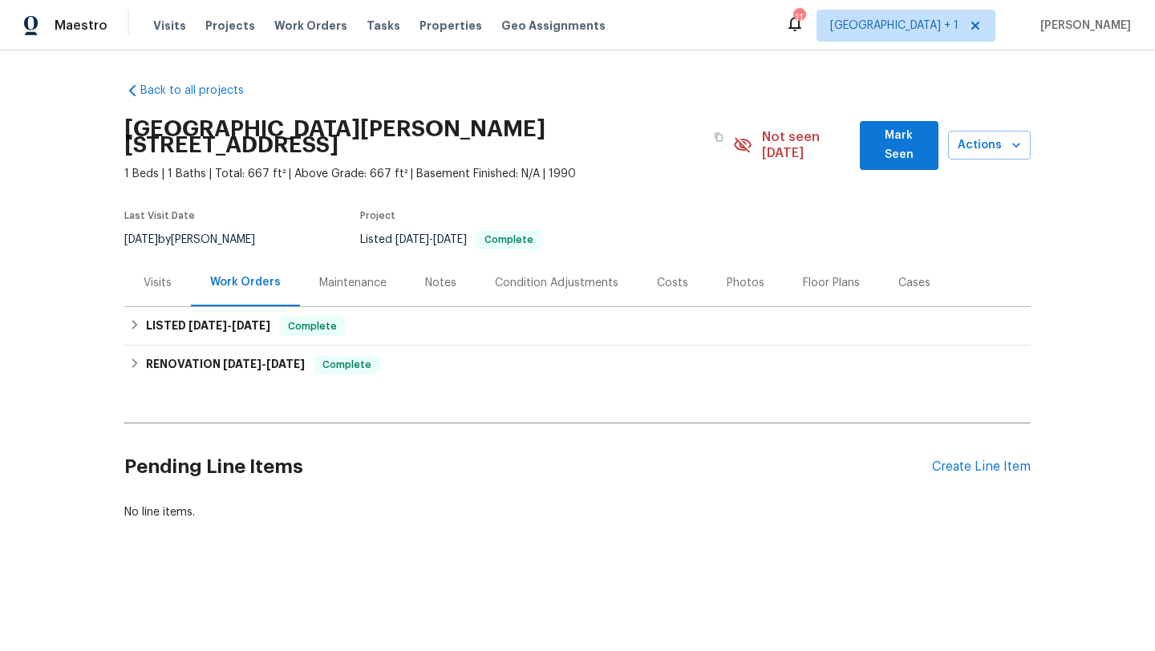
click at [141, 274] on div "Visits" at bounding box center [157, 282] width 67 height 47
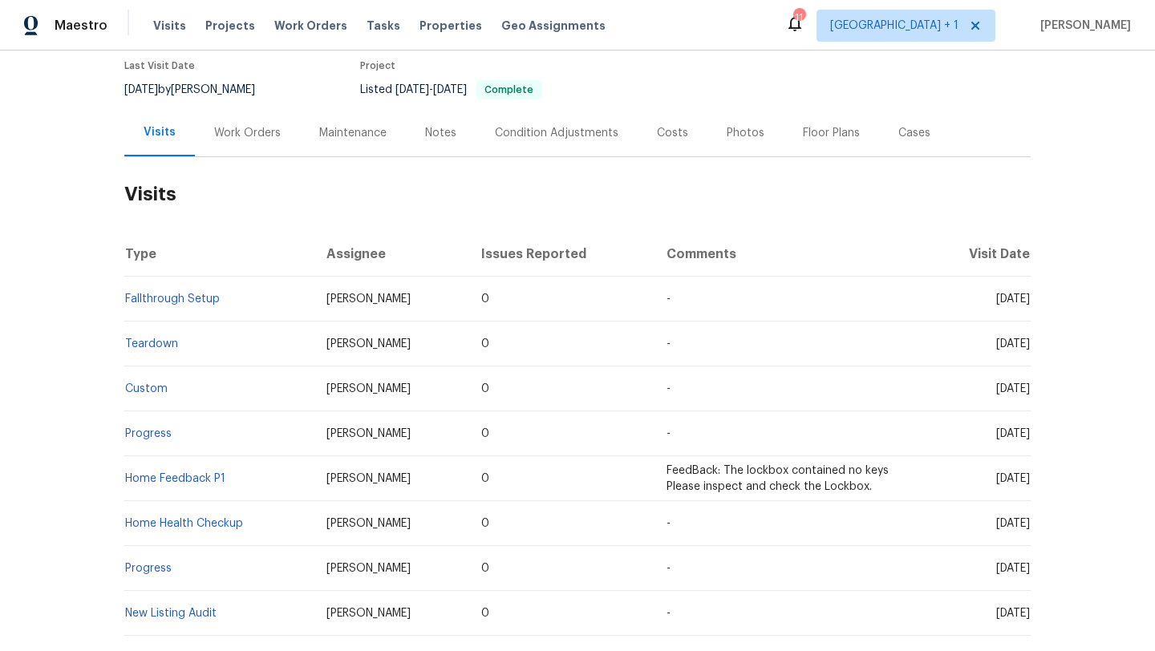
scroll to position [150, 0]
click at [566, 468] on td "0" at bounding box center [560, 478] width 184 height 45
click at [187, 473] on link "Home Feedback P1" at bounding box center [175, 478] width 100 height 11
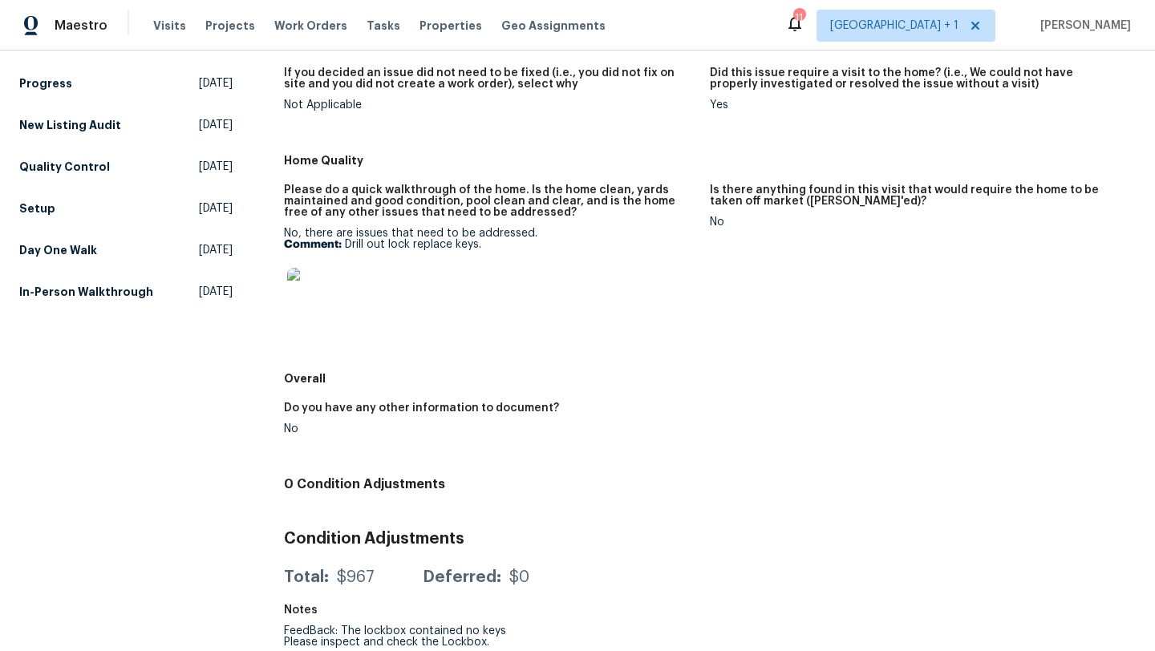
scroll to position [403, 0]
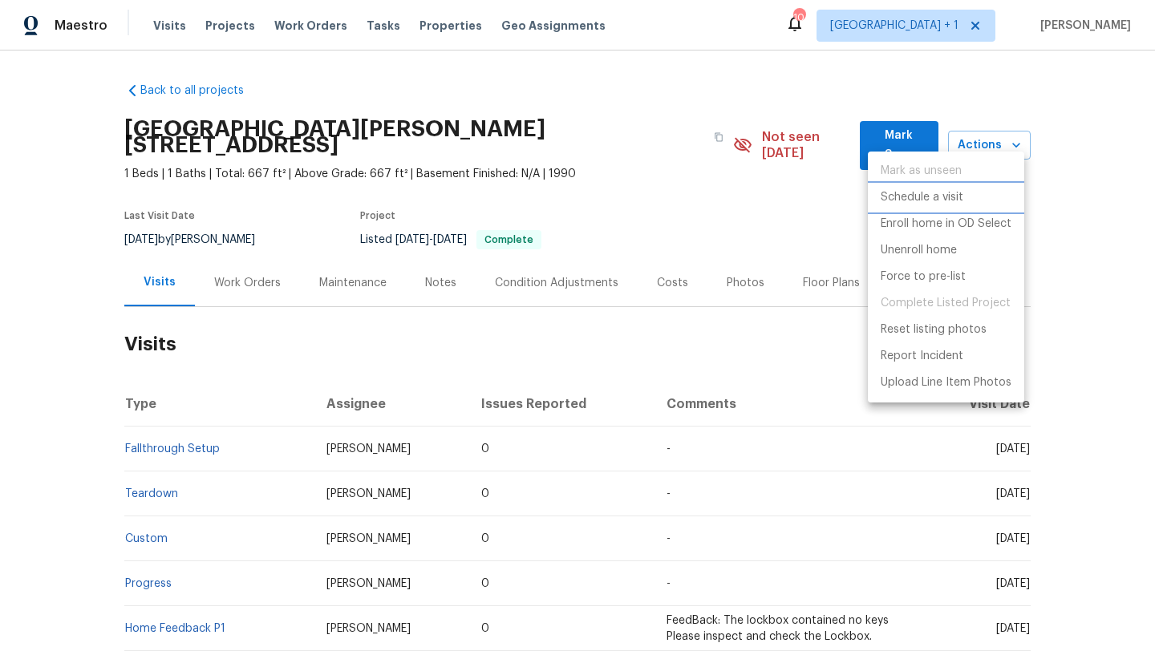
click at [949, 200] on p "Schedule a visit" at bounding box center [921, 197] width 83 height 17
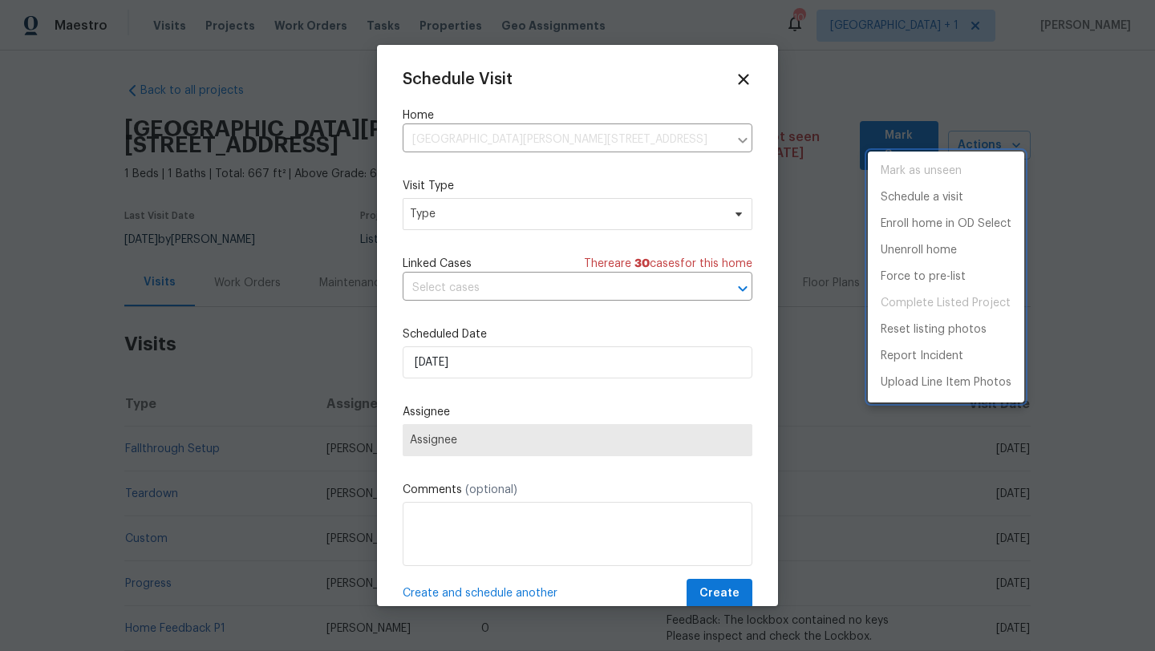
click at [493, 220] on div at bounding box center [577, 325] width 1155 height 651
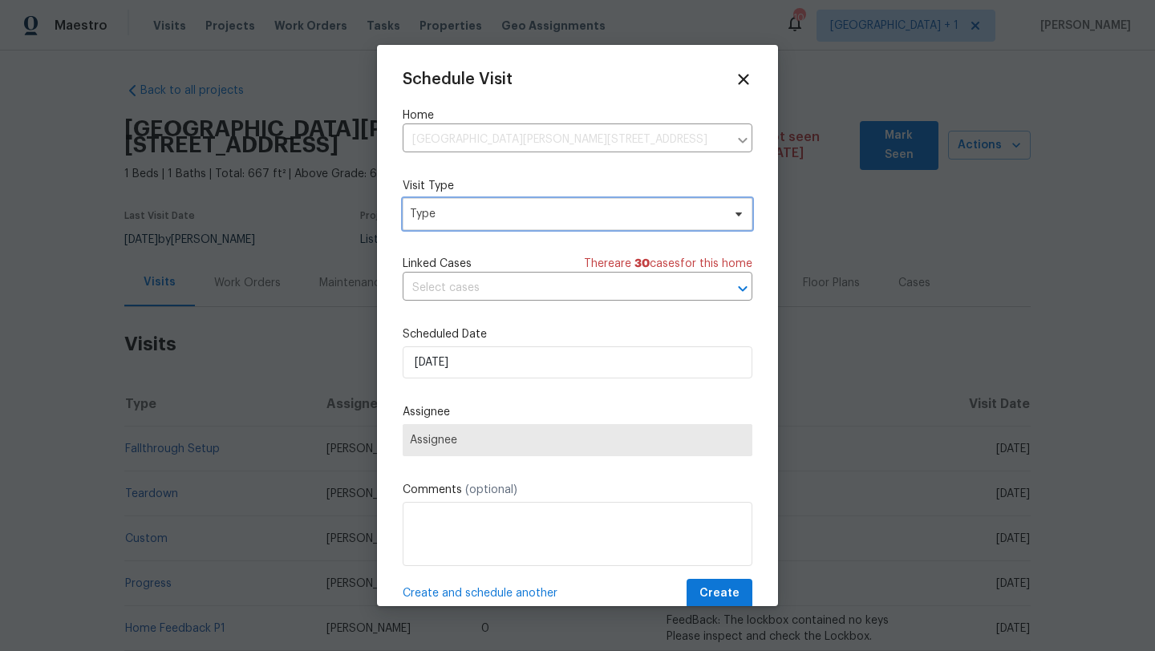
click at [500, 217] on span "Type" at bounding box center [566, 214] width 312 height 16
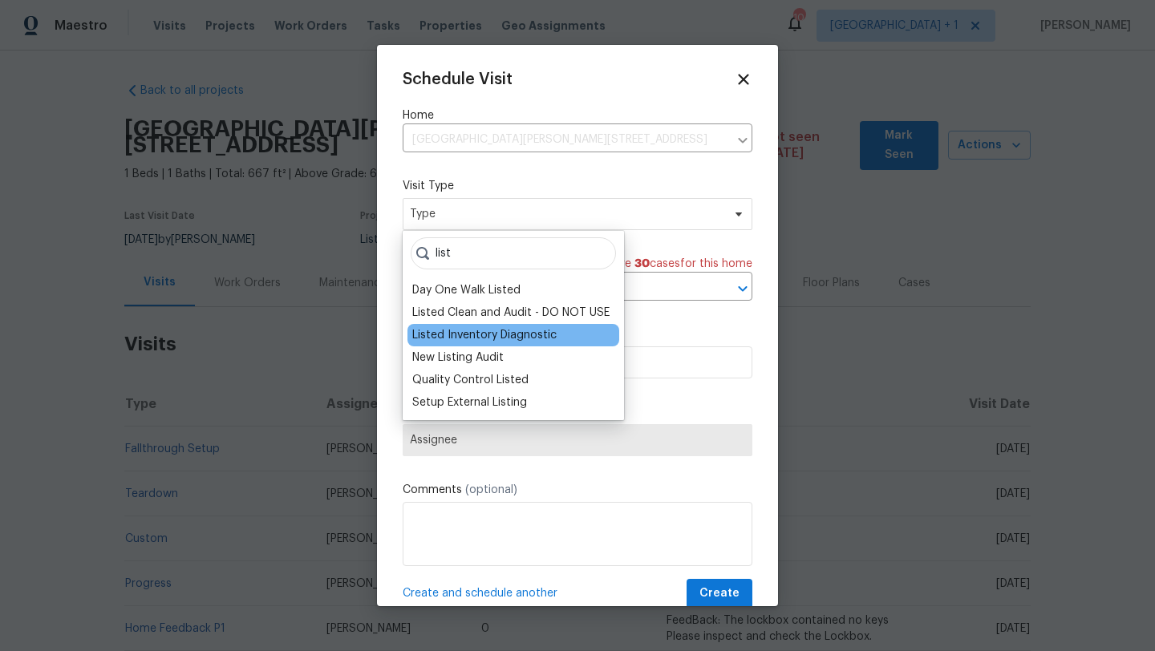
type input "list"
click at [511, 334] on div "Listed Inventory Diagnostic" at bounding box center [484, 335] width 144 height 16
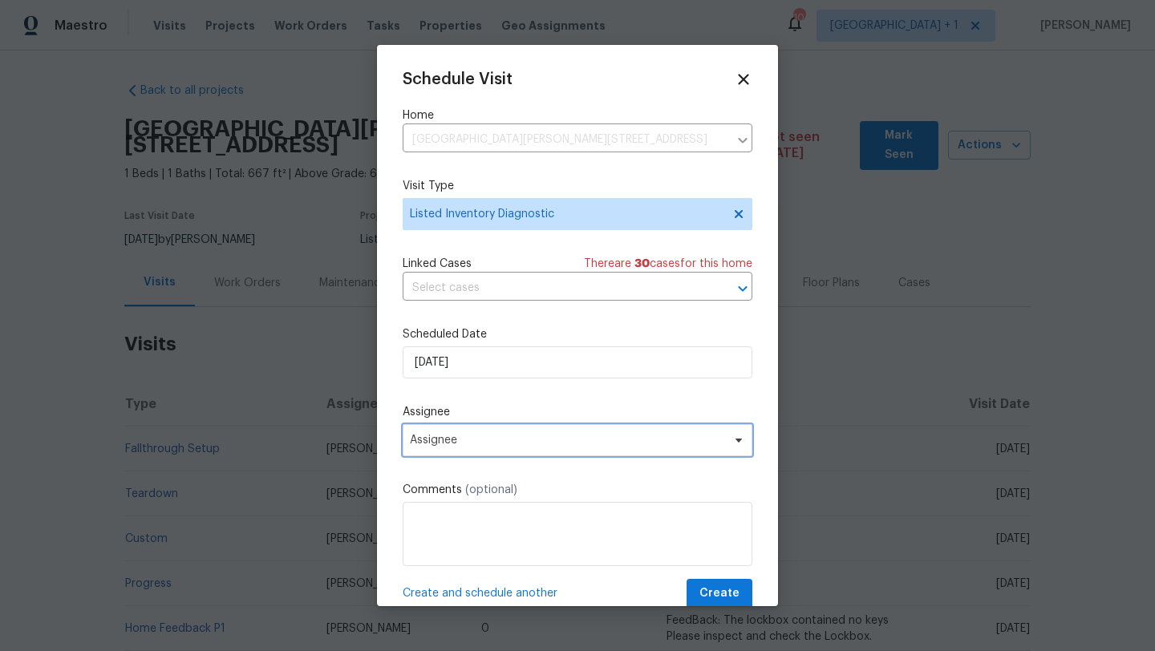
click at [516, 445] on span "Assignee" at bounding box center [567, 440] width 314 height 13
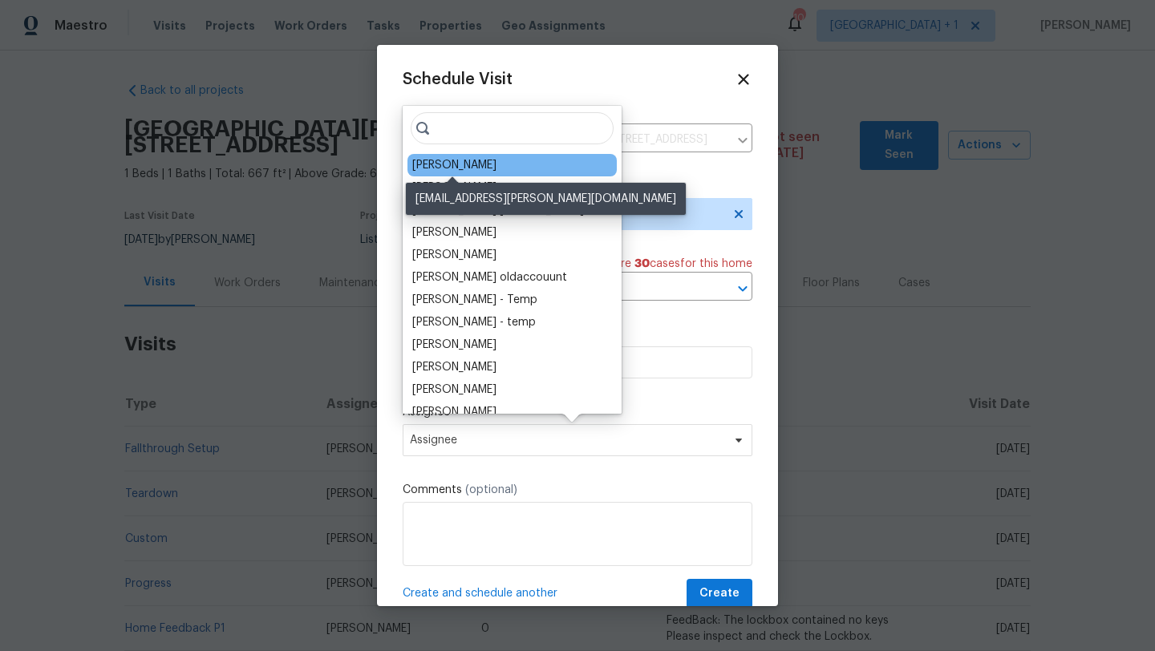
click at [454, 160] on div "[PERSON_NAME]" at bounding box center [454, 165] width 84 height 16
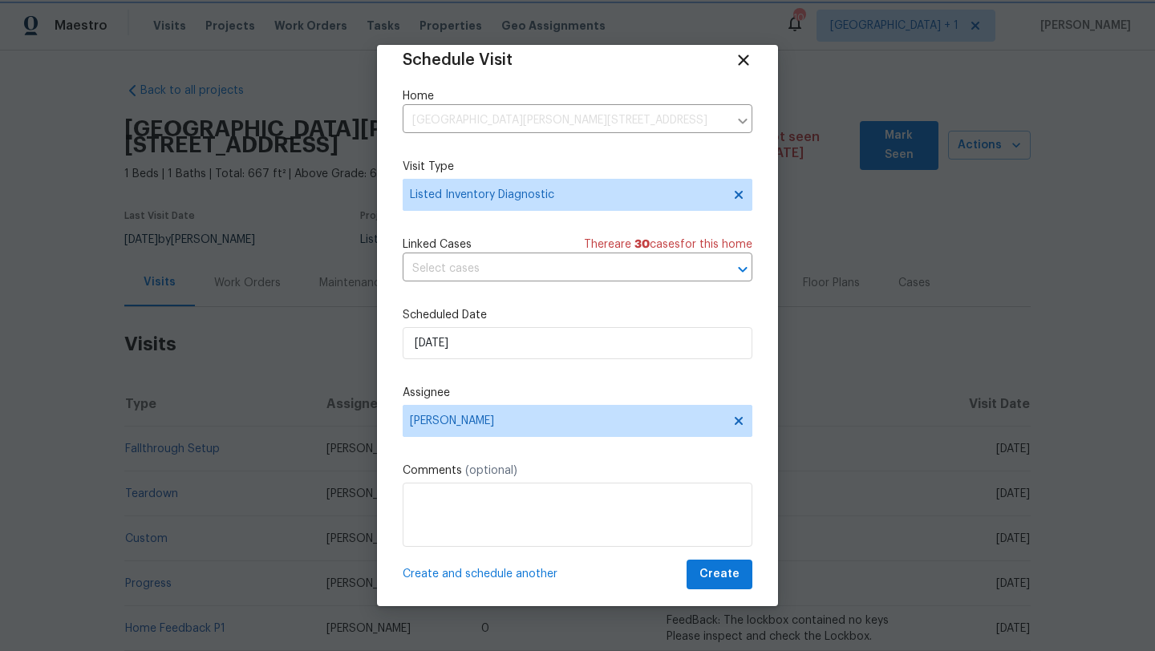
scroll to position [29, 0]
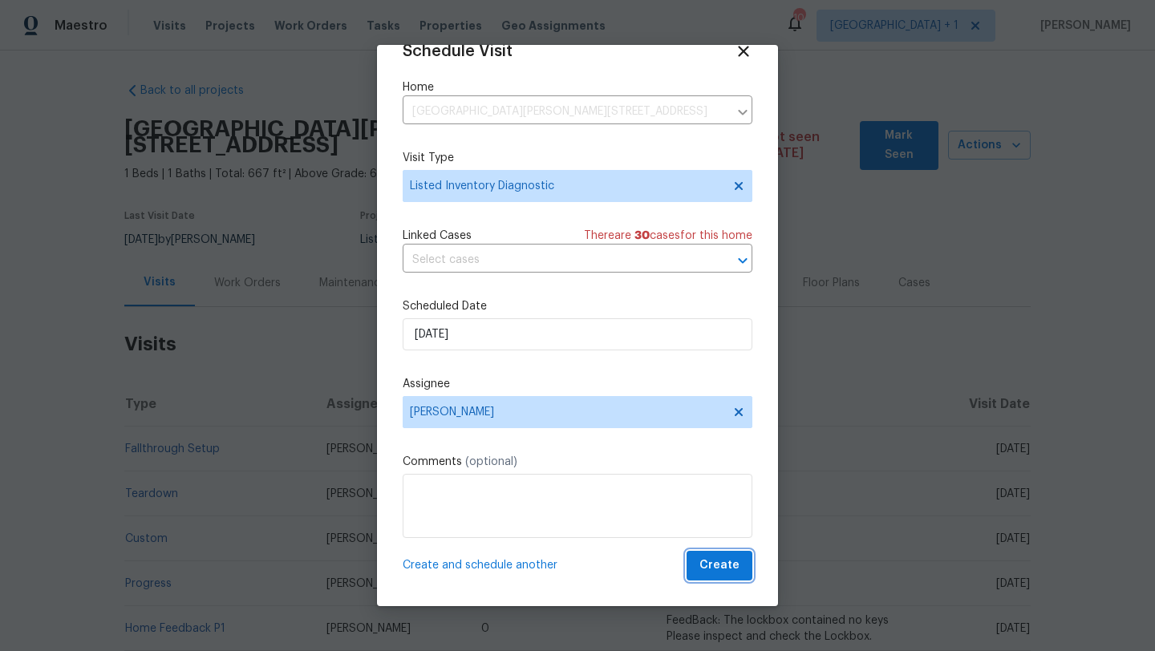
click at [702, 566] on span "Create" at bounding box center [719, 566] width 40 height 20
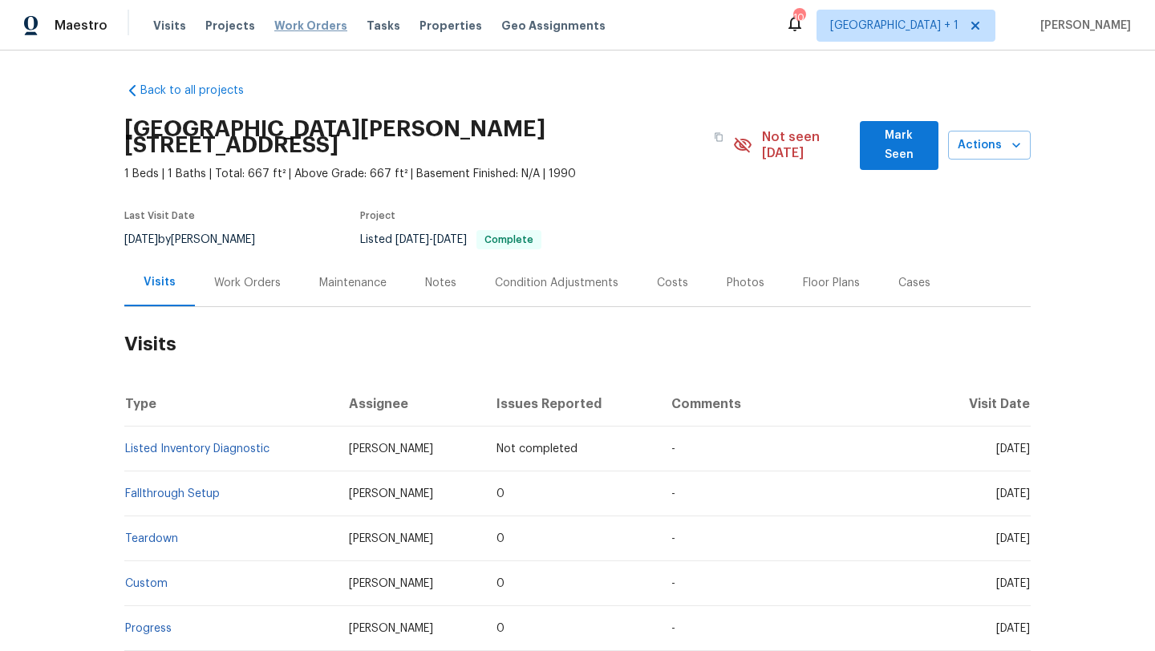
click at [274, 26] on span "Work Orders" at bounding box center [310, 26] width 73 height 16
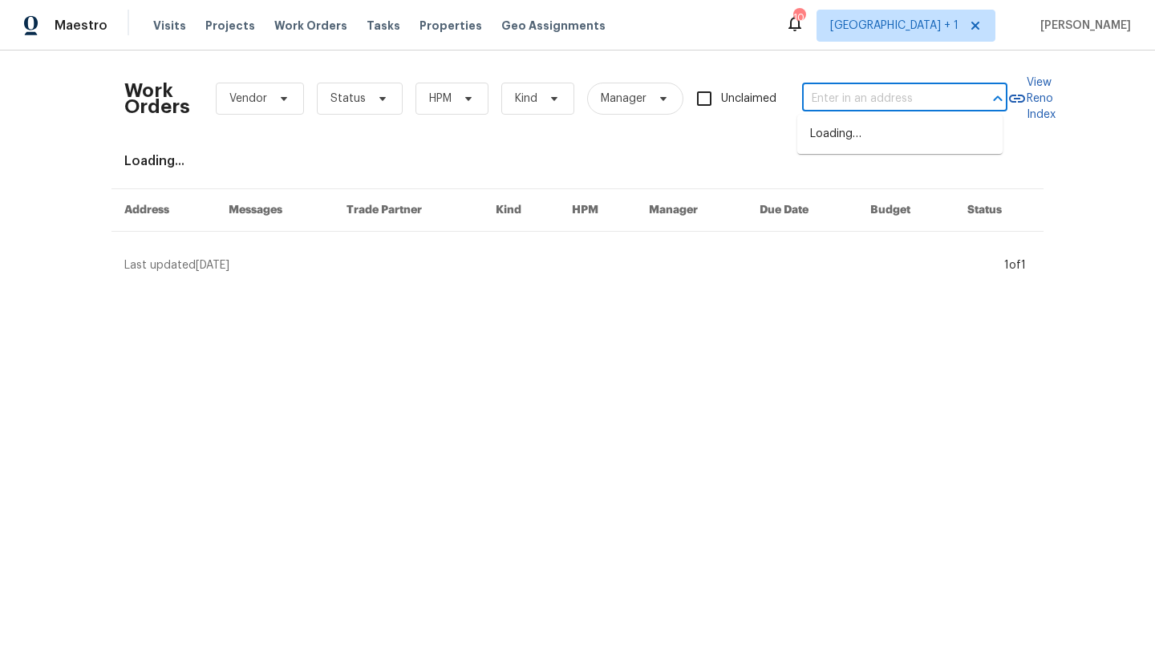
click at [814, 106] on input "text" at bounding box center [882, 99] width 160 height 25
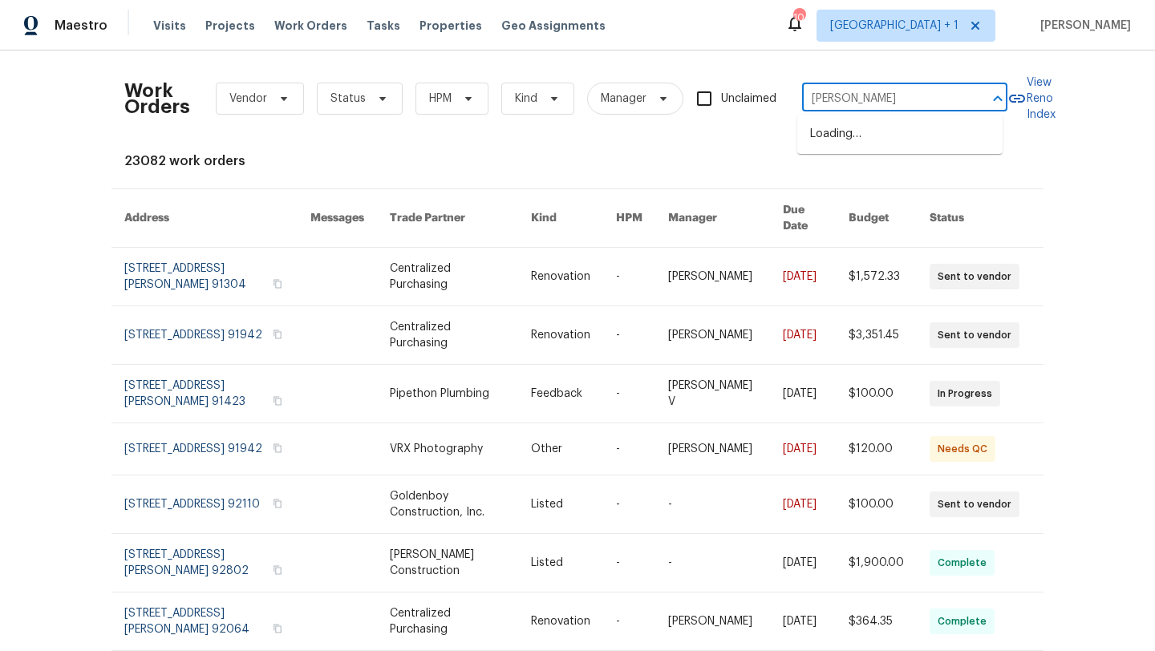
type input "eureka"
click at [892, 174] on li "1124 Eureka St Apt 28, San Diego, CA 92110" at bounding box center [899, 161] width 205 height 26
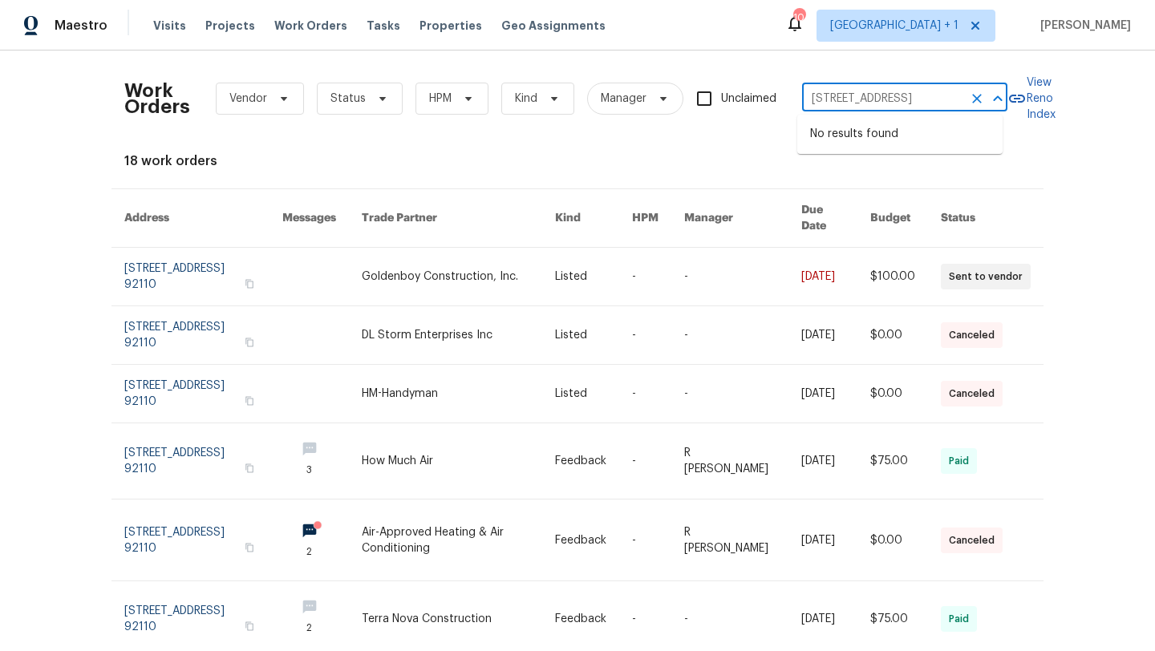
click at [818, 103] on input "1124 Eureka St Apt 28, San Diego, CA 92110" at bounding box center [882, 99] width 160 height 25
click at [838, 103] on input "1124 Eureka St Apt 28, San Diego, CA 92110" at bounding box center [882, 99] width 160 height 25
drag, startPoint x: 885, startPoint y: 99, endPoint x: 1067, endPoint y: 103, distance: 181.3
click at [1067, 103] on div "Work Orders Vendor Status HPM Kind Manager Unclaimed 1124 Eureka St Apt 28, San…" at bounding box center [577, 351] width 1155 height 601
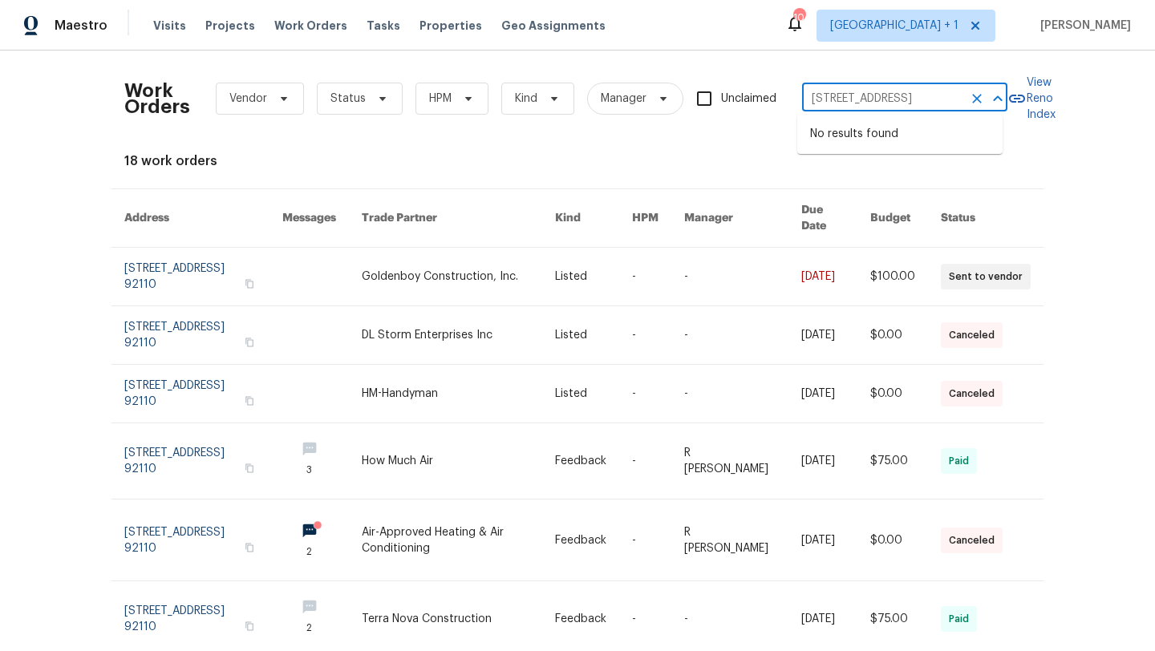
type input "1124 Eureka St"
click at [909, 148] on li "1124 Eureka St Apt 28, San Diego, CA 92110" at bounding box center [899, 134] width 205 height 26
click at [832, 99] on input "1124 Eureka St Apt 28, San Diego, CA 92110" at bounding box center [882, 99] width 160 height 25
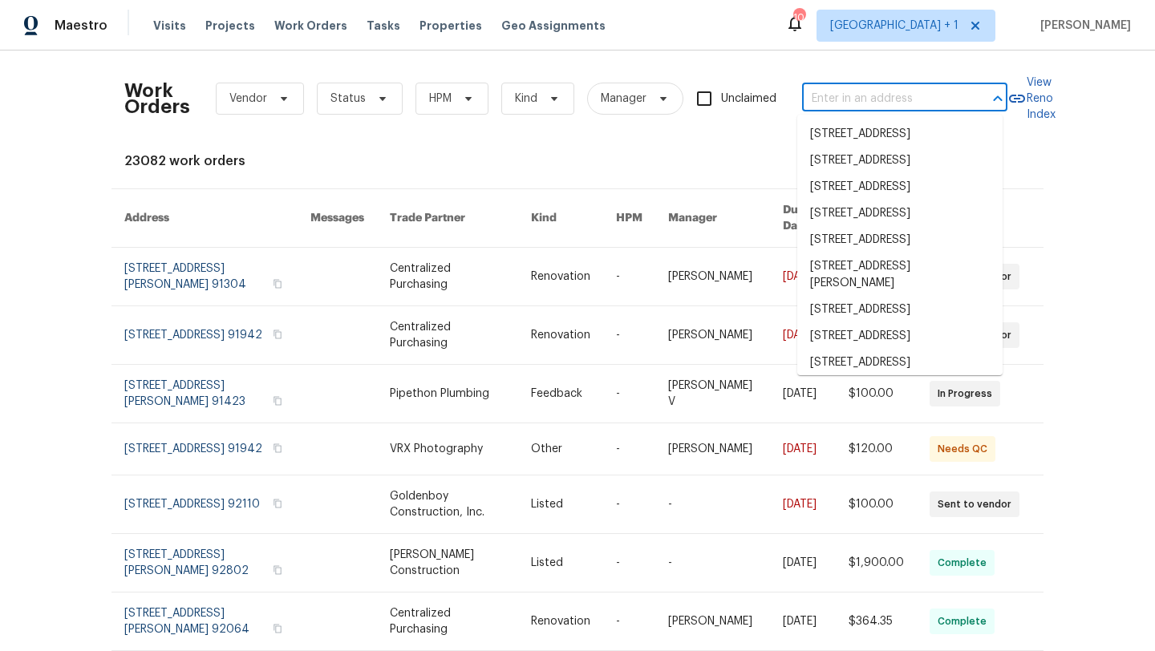
click at [836, 99] on input "text" at bounding box center [882, 99] width 160 height 25
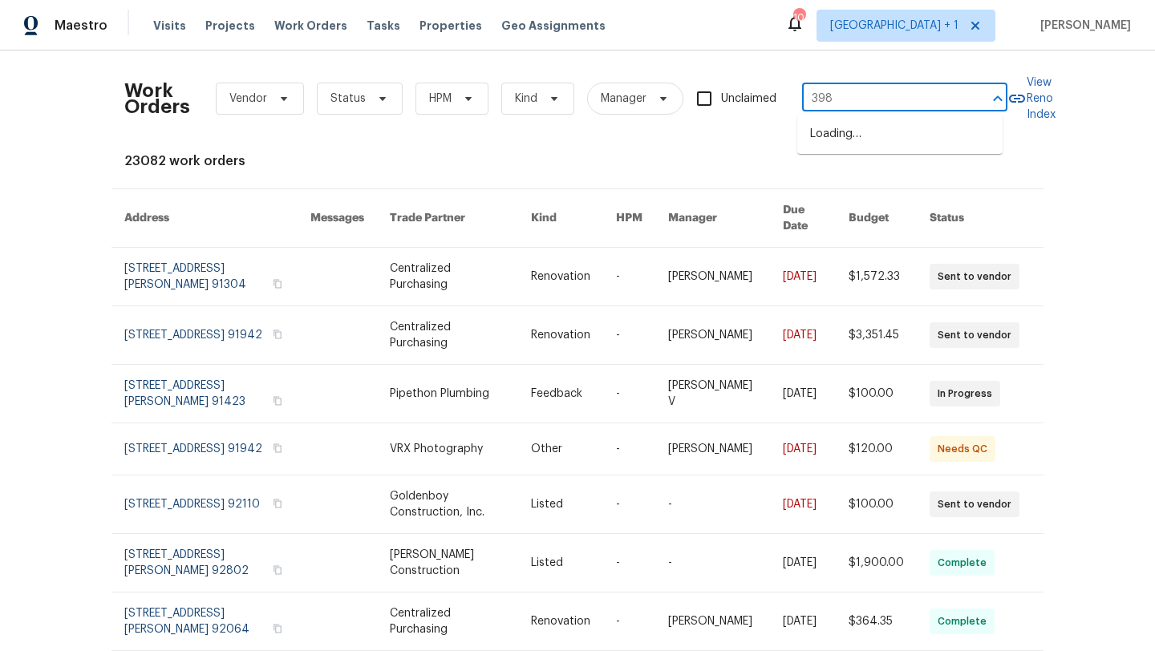
type input "3987"
click at [847, 136] on li "3987 Nobel Dr Unit 341, San Diego, CA 92122" at bounding box center [899, 134] width 205 height 26
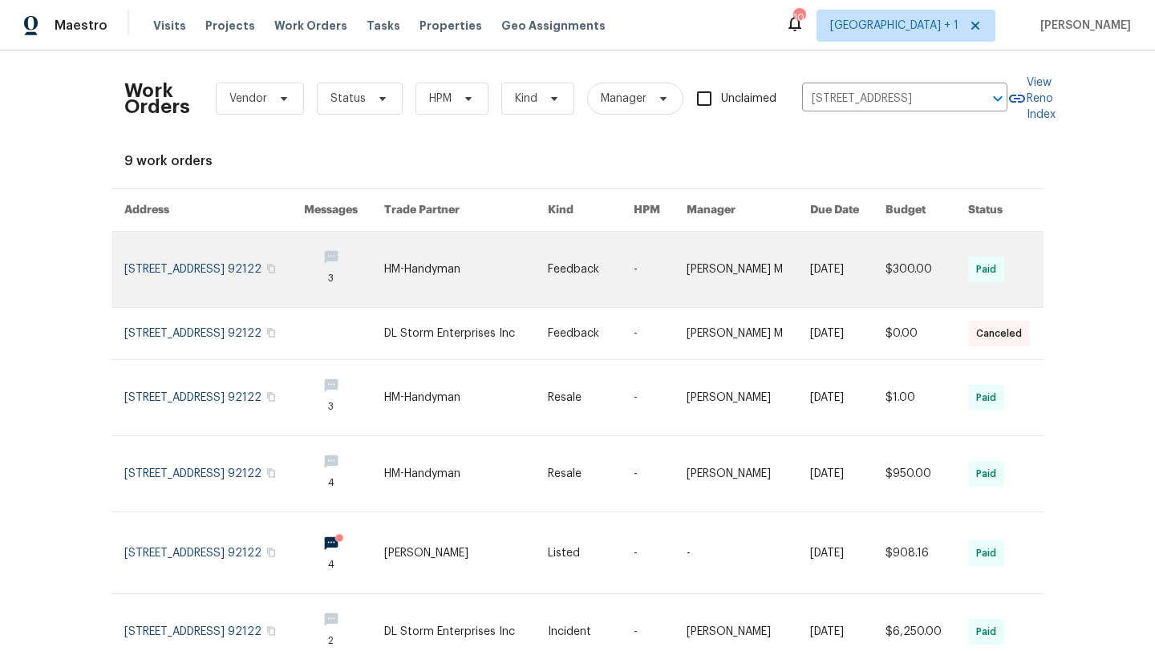
click at [194, 273] on link at bounding box center [214, 269] width 180 height 75
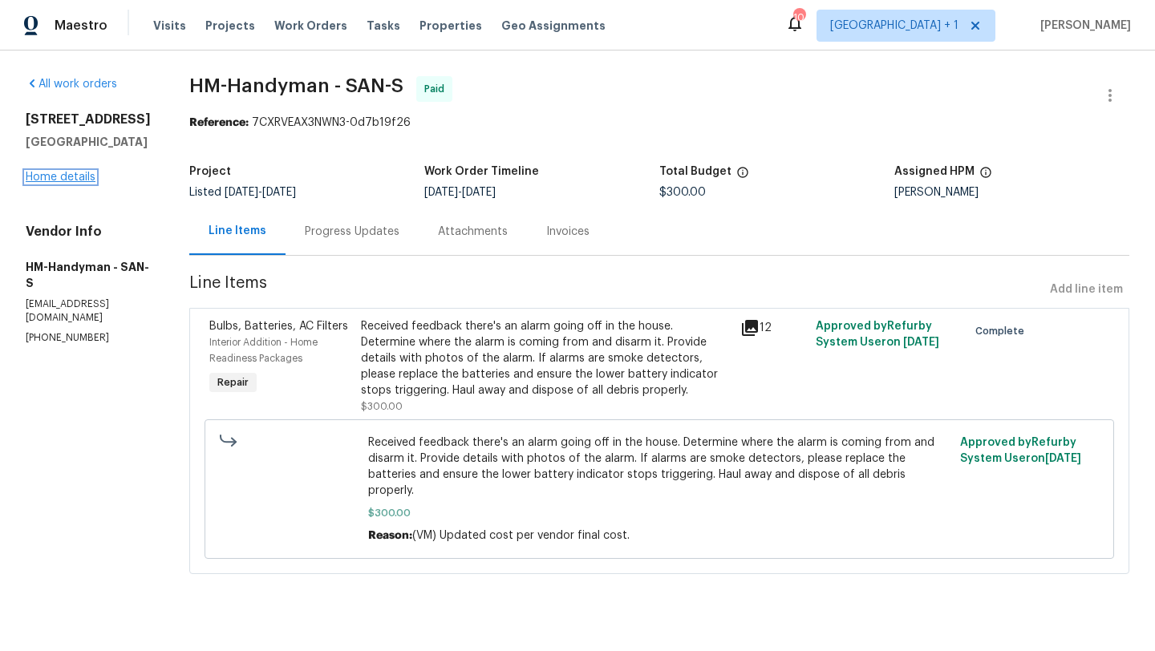
click at [58, 183] on link "Home details" at bounding box center [61, 177] width 70 height 11
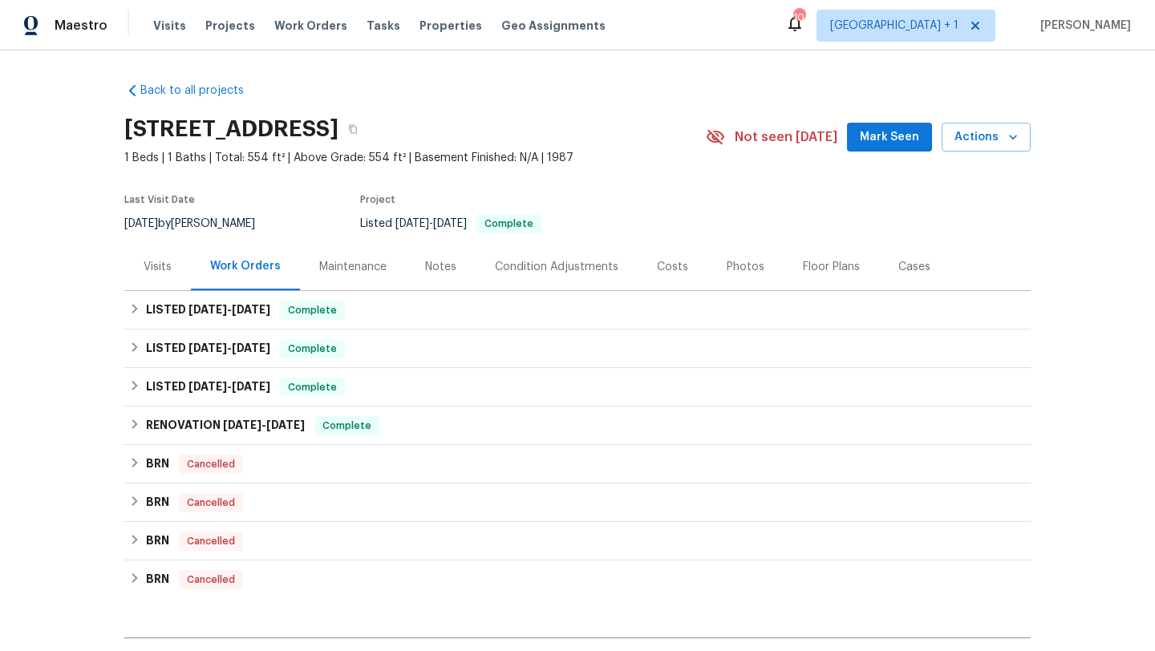
click at [153, 265] on div "Visits" at bounding box center [158, 267] width 28 height 16
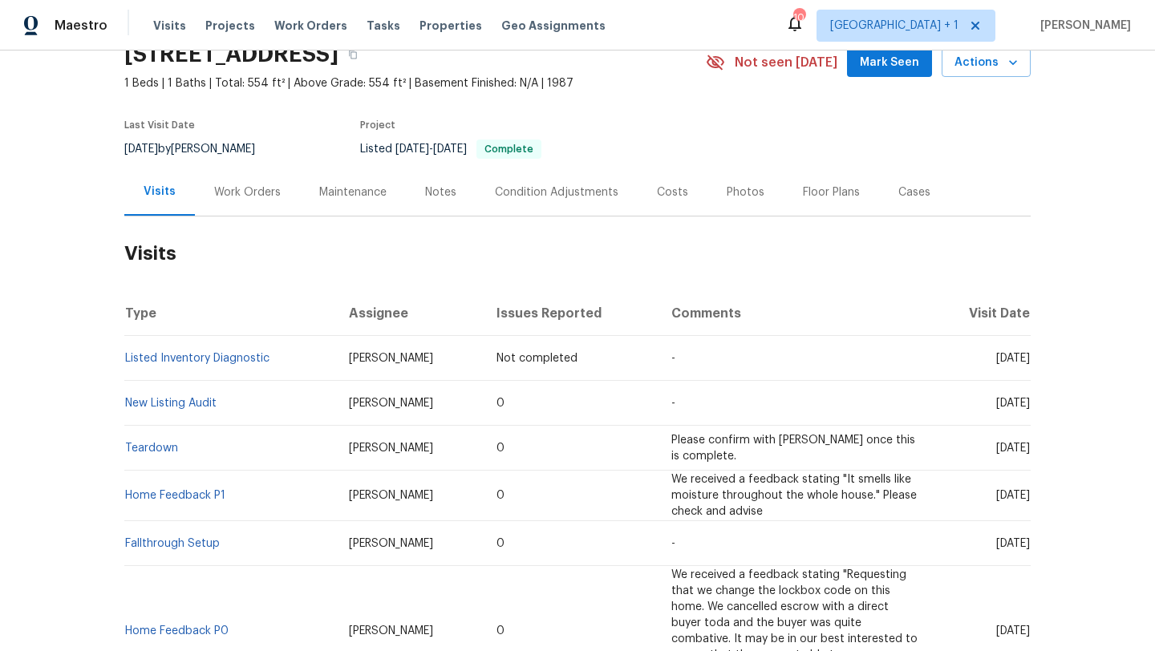
scroll to position [75, 0]
click at [440, 405] on td "[PERSON_NAME]" at bounding box center [410, 403] width 148 height 45
click at [658, 411] on td "-" at bounding box center [794, 403] width 272 height 45
click at [195, 403] on link "New Listing Audit" at bounding box center [170, 403] width 91 height 11
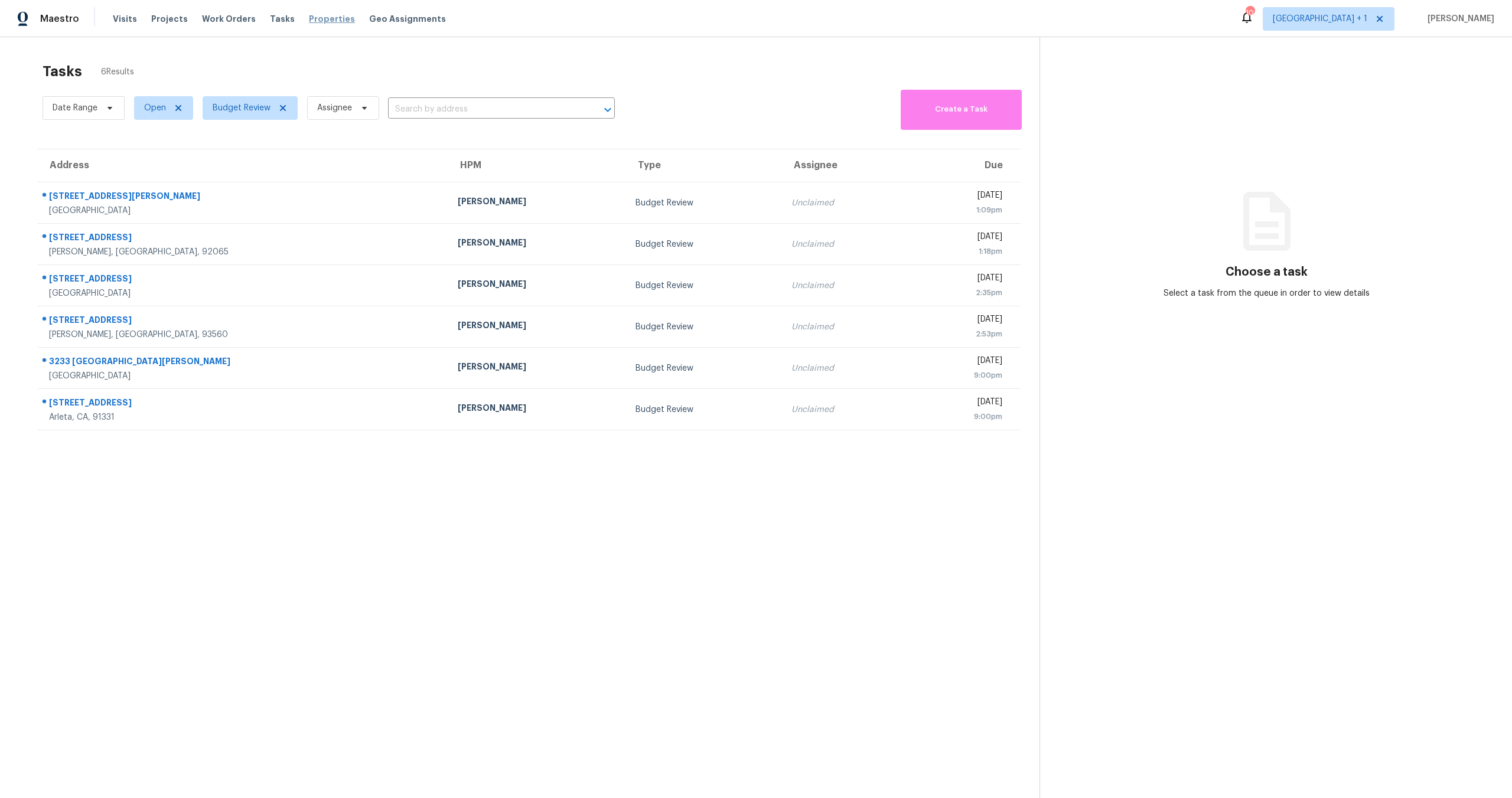
click at [309, 19] on span "Properties" at bounding box center [331, 19] width 46 height 12
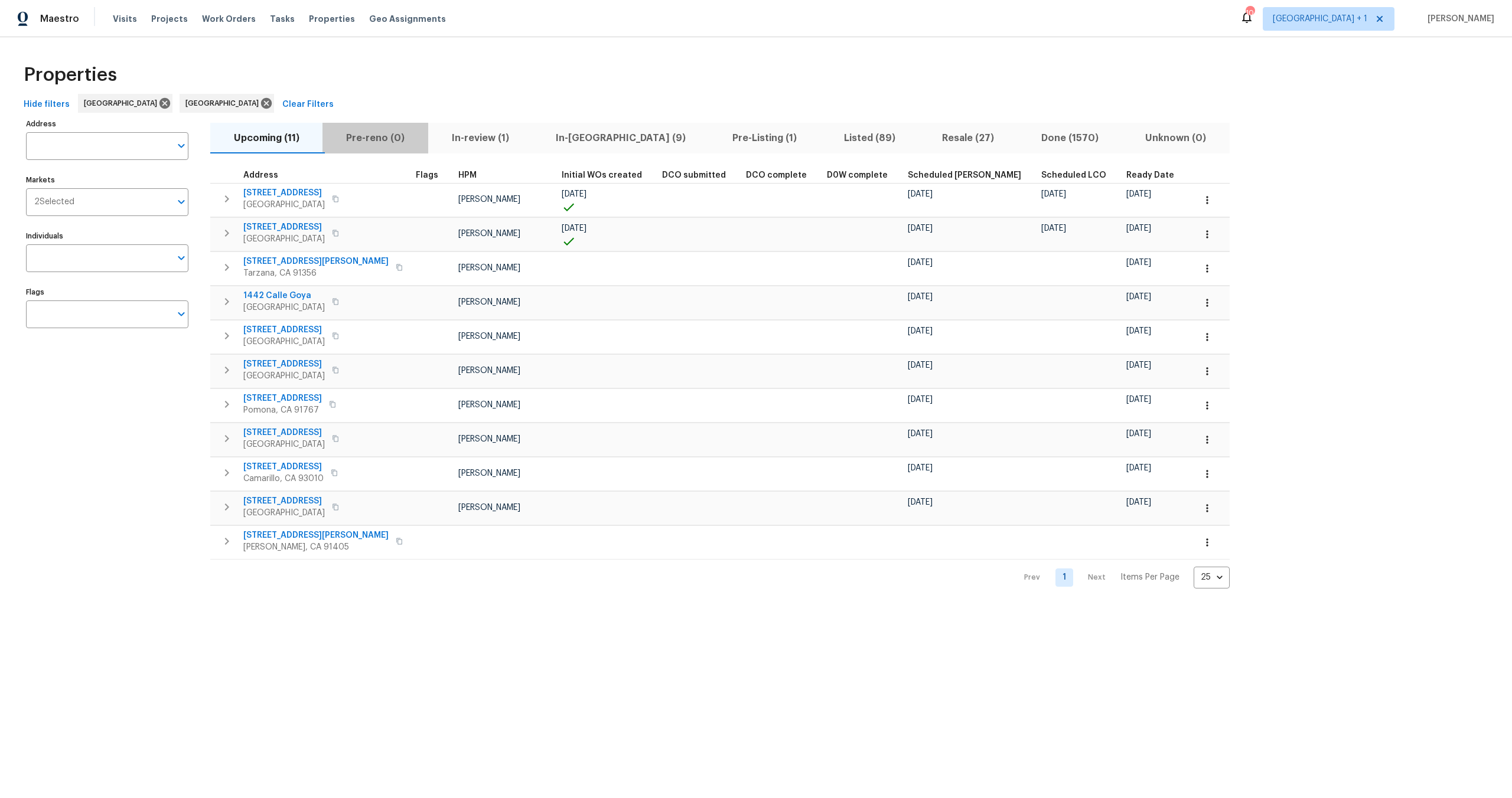
click at [360, 141] on span "Pre-reno (0)" at bounding box center [374, 138] width 91 height 16
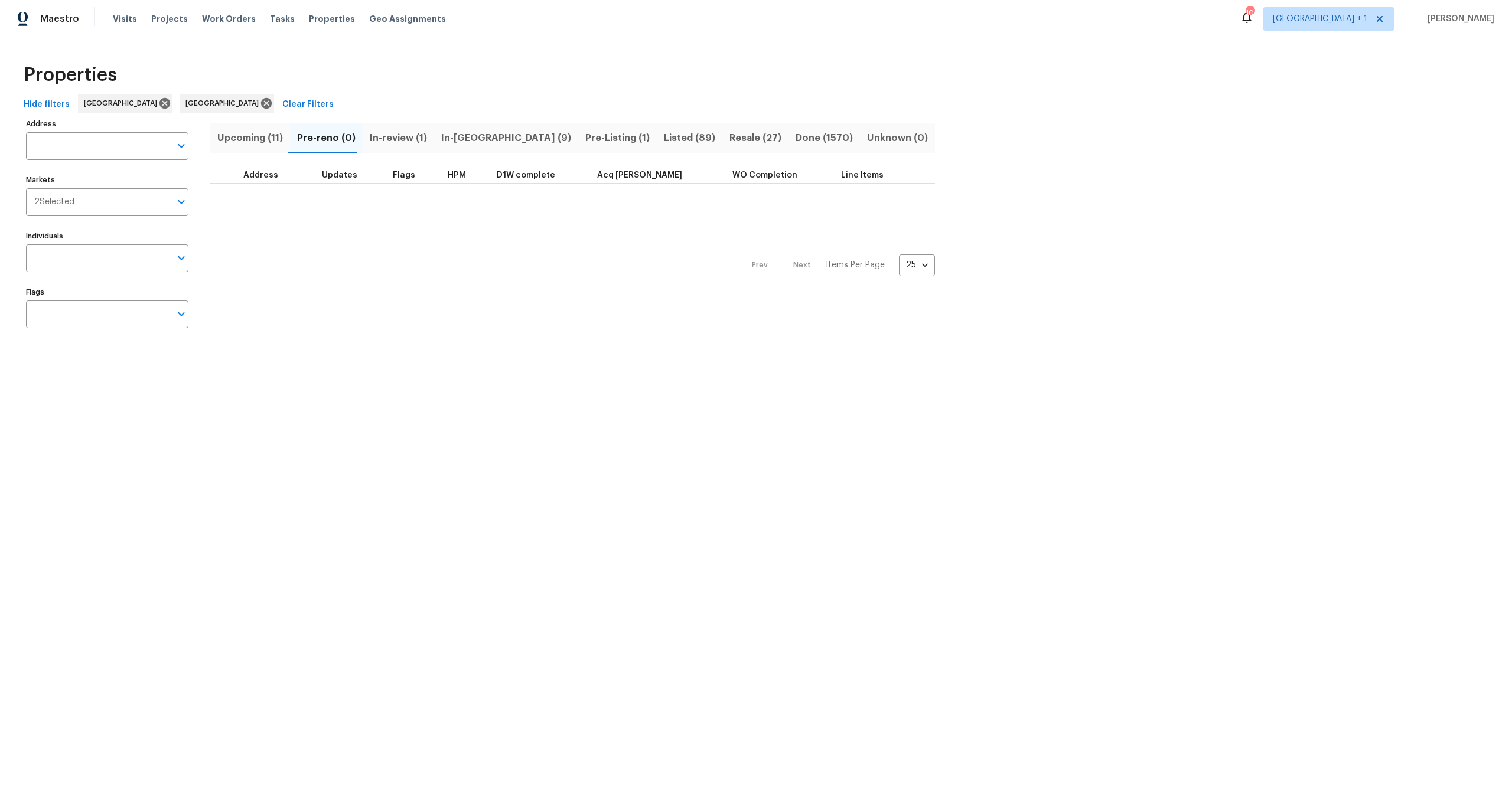
click at [475, 141] on span "In-[GEOGRAPHIC_DATA] (9)" at bounding box center [506, 138] width 130 height 16
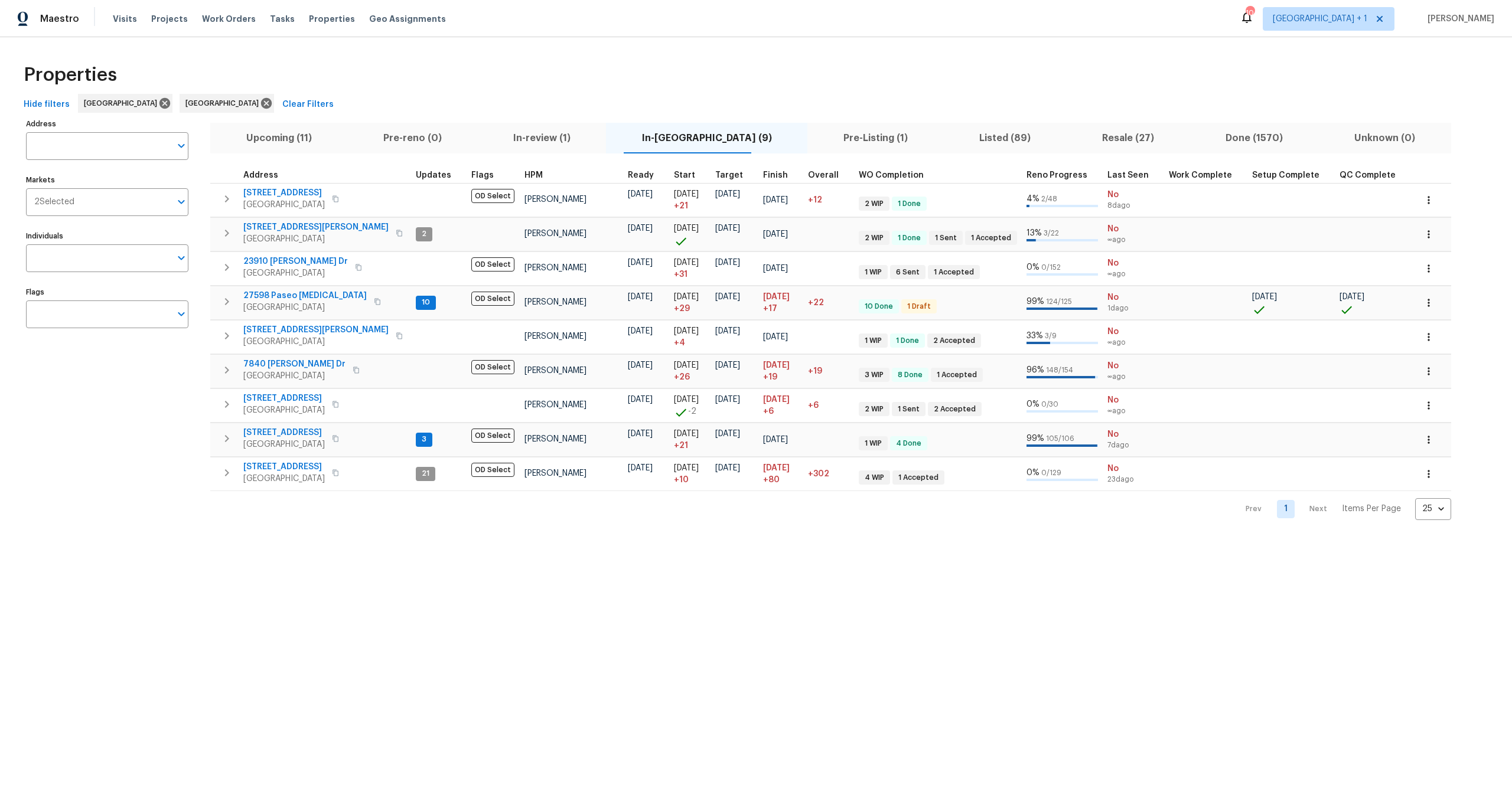
click at [546, 77] on div "Properties" at bounding box center [756, 74] width 1474 height 38
